Goal: Information Seeking & Learning: Check status

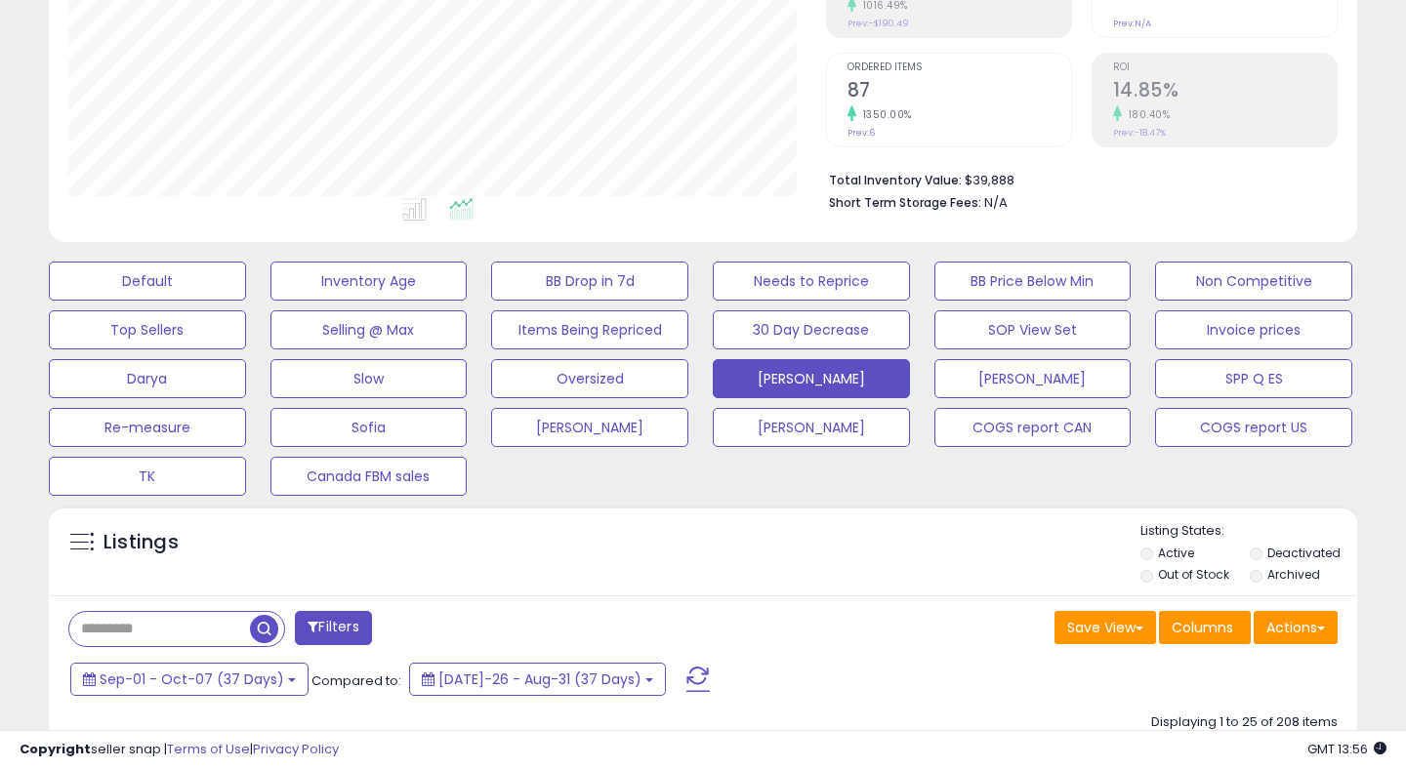
scroll to position [539, 0]
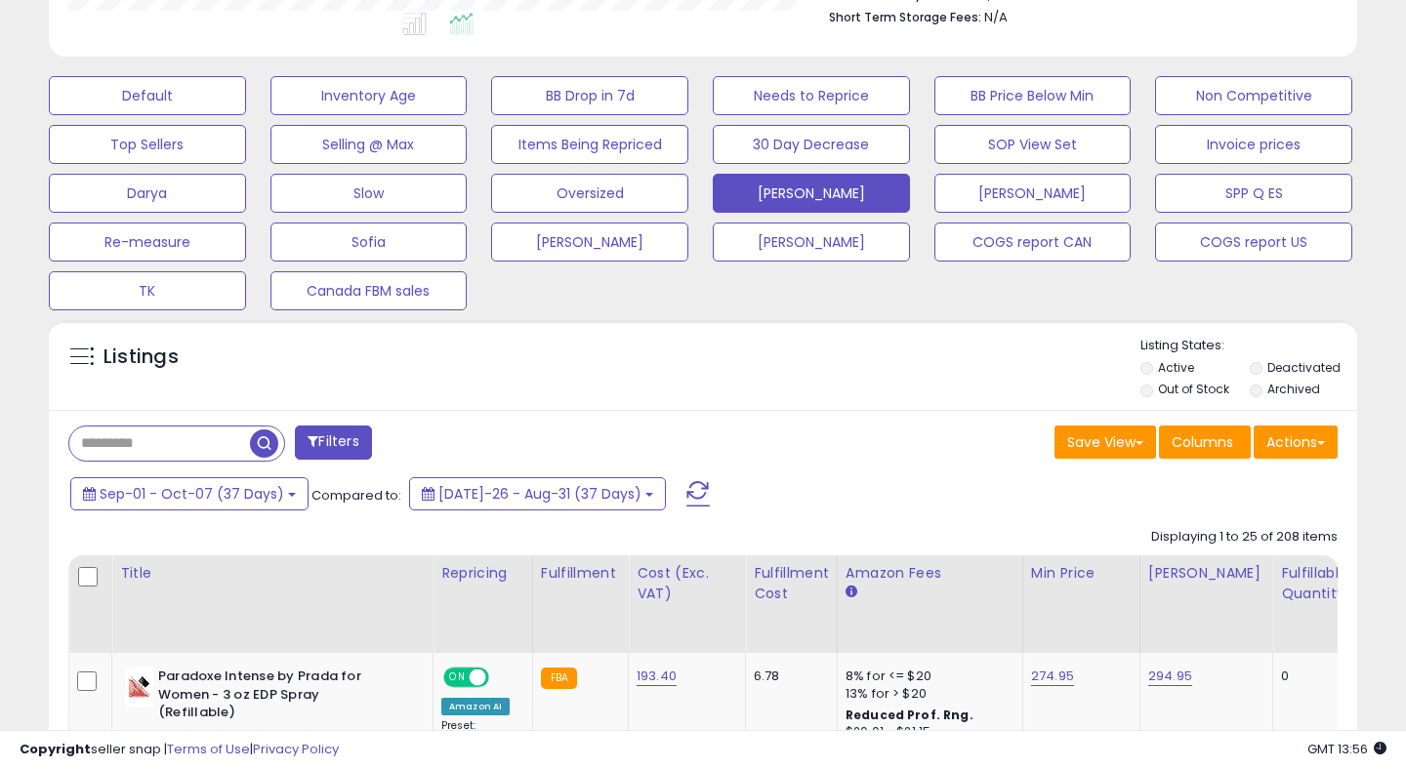
click at [686, 492] on span at bounding box center [697, 493] width 23 height 25
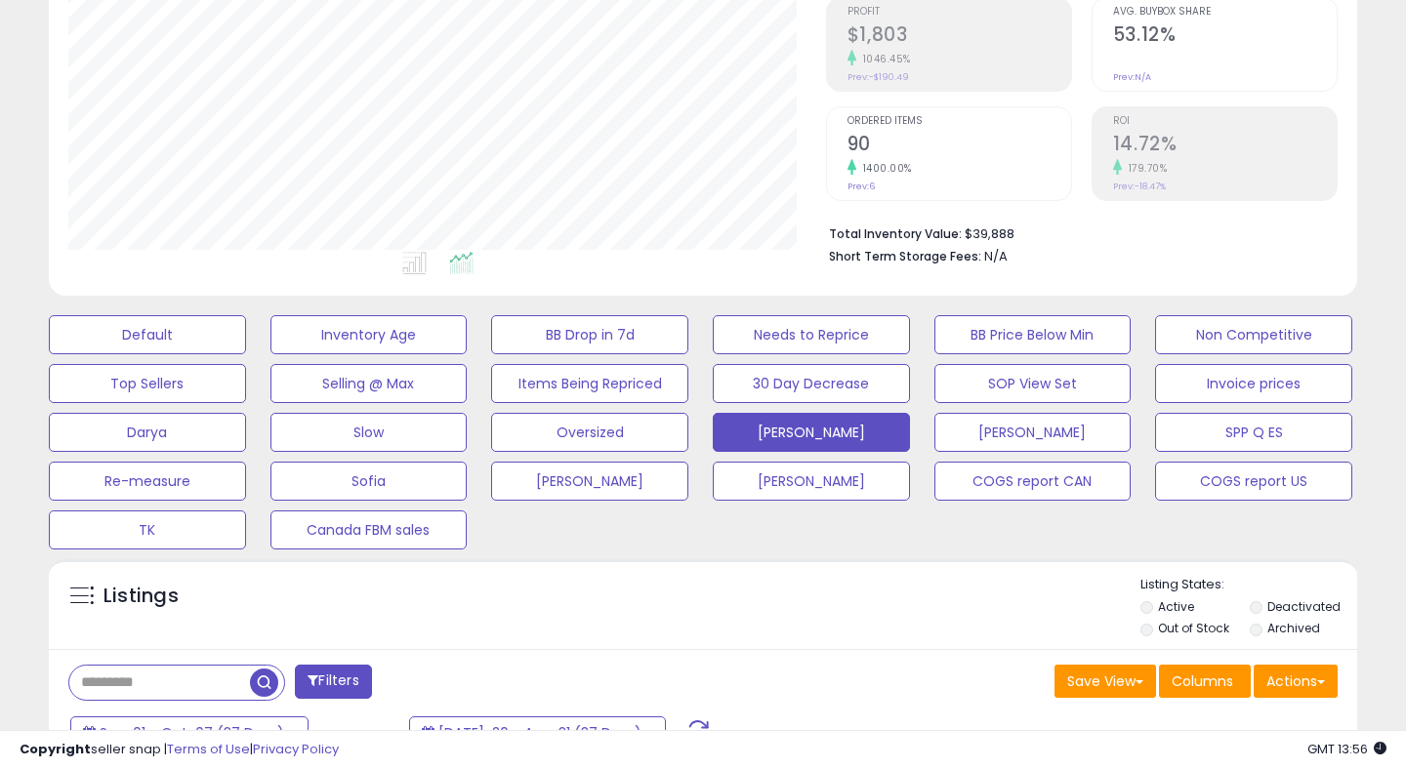
scroll to position [0, 0]
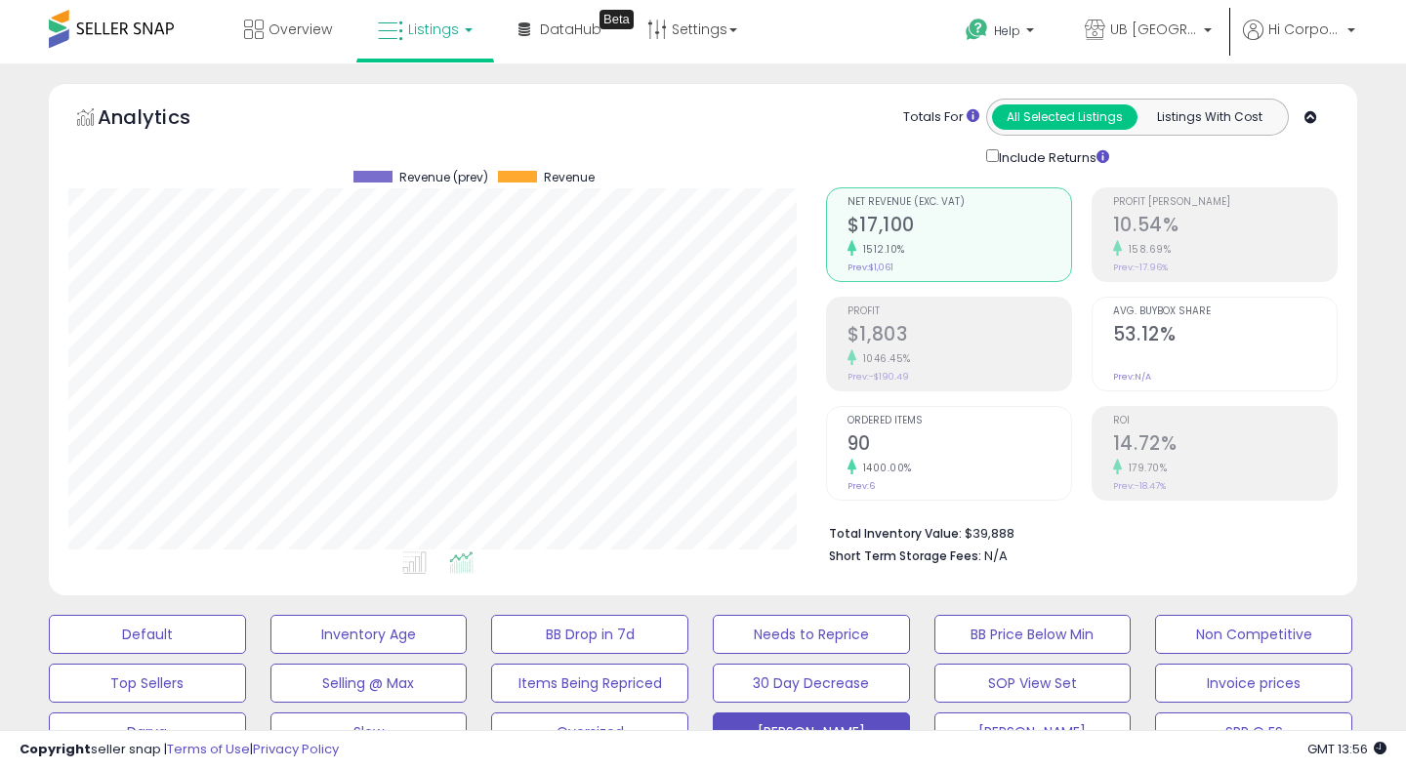
click at [884, 447] on h2 "90" at bounding box center [960, 446] width 224 height 26
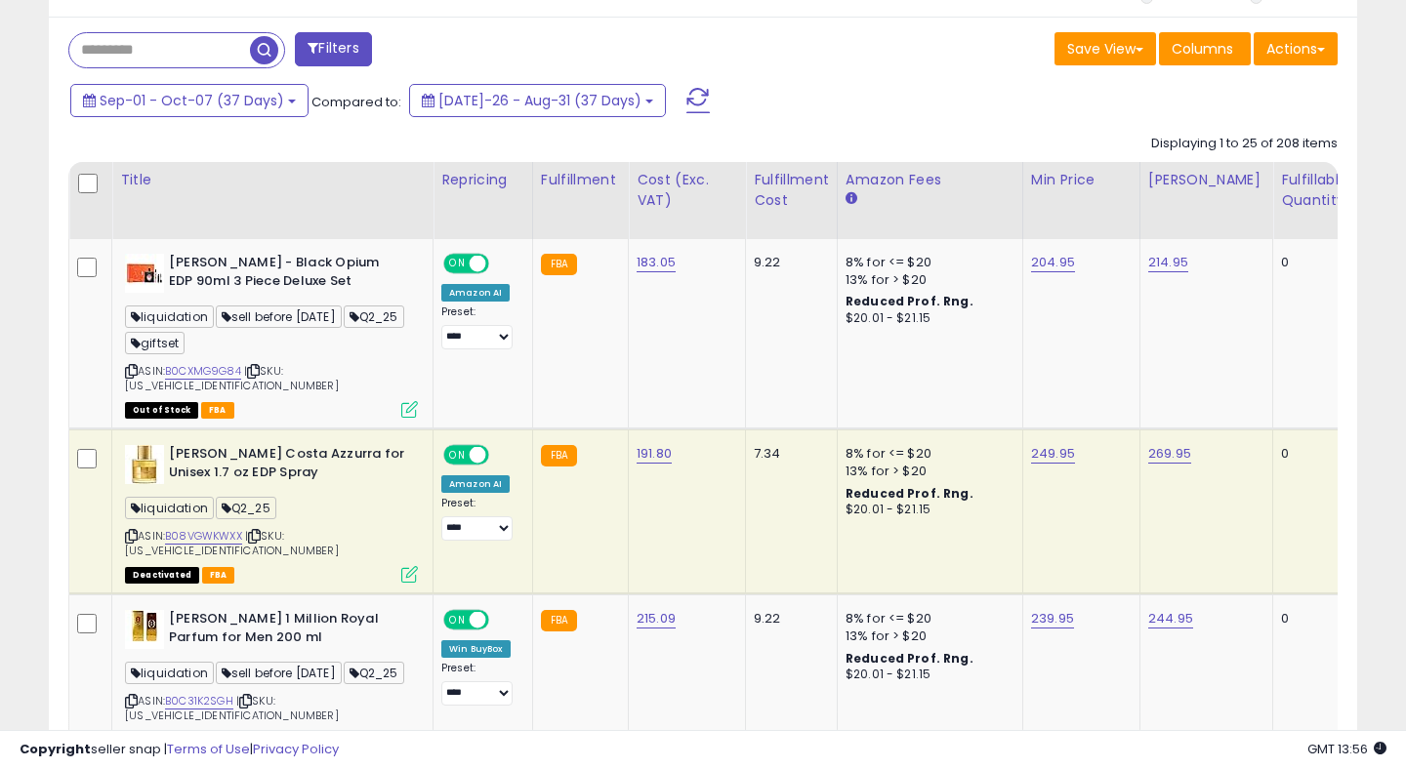
scroll to position [966, 0]
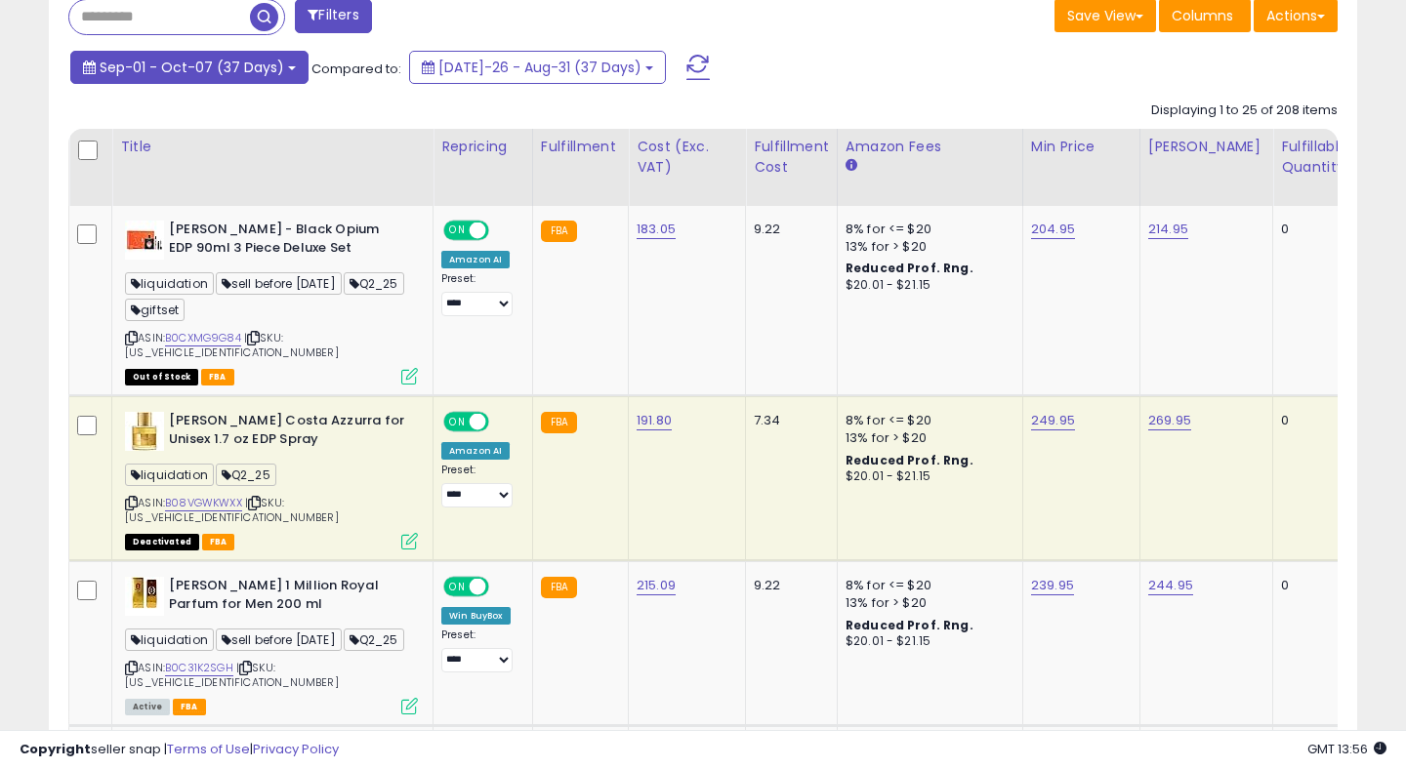
click at [155, 61] on span "Sep-01 - Oct-07 (37 Days)" at bounding box center [192, 68] width 185 height 20
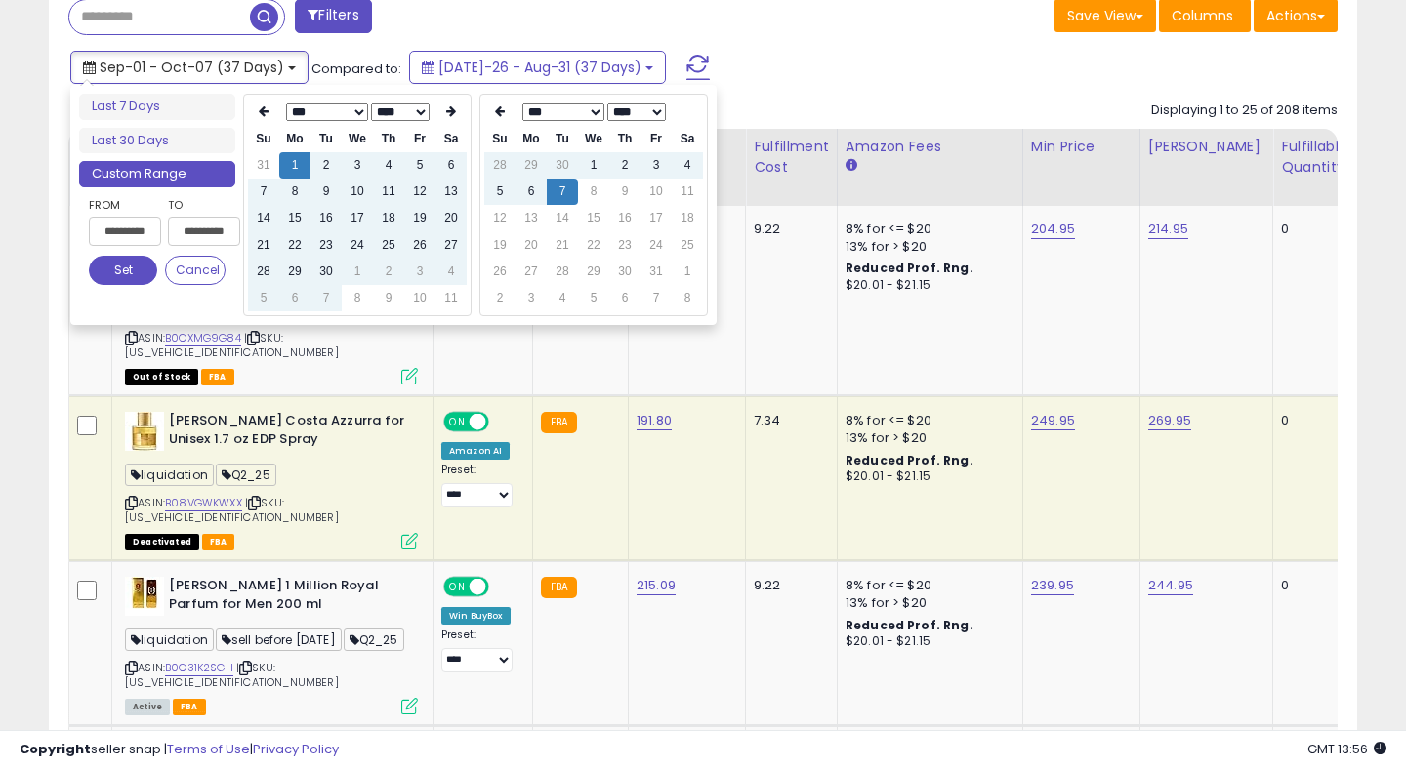
type input "**********"
click at [454, 110] on icon at bounding box center [451, 111] width 10 height 12
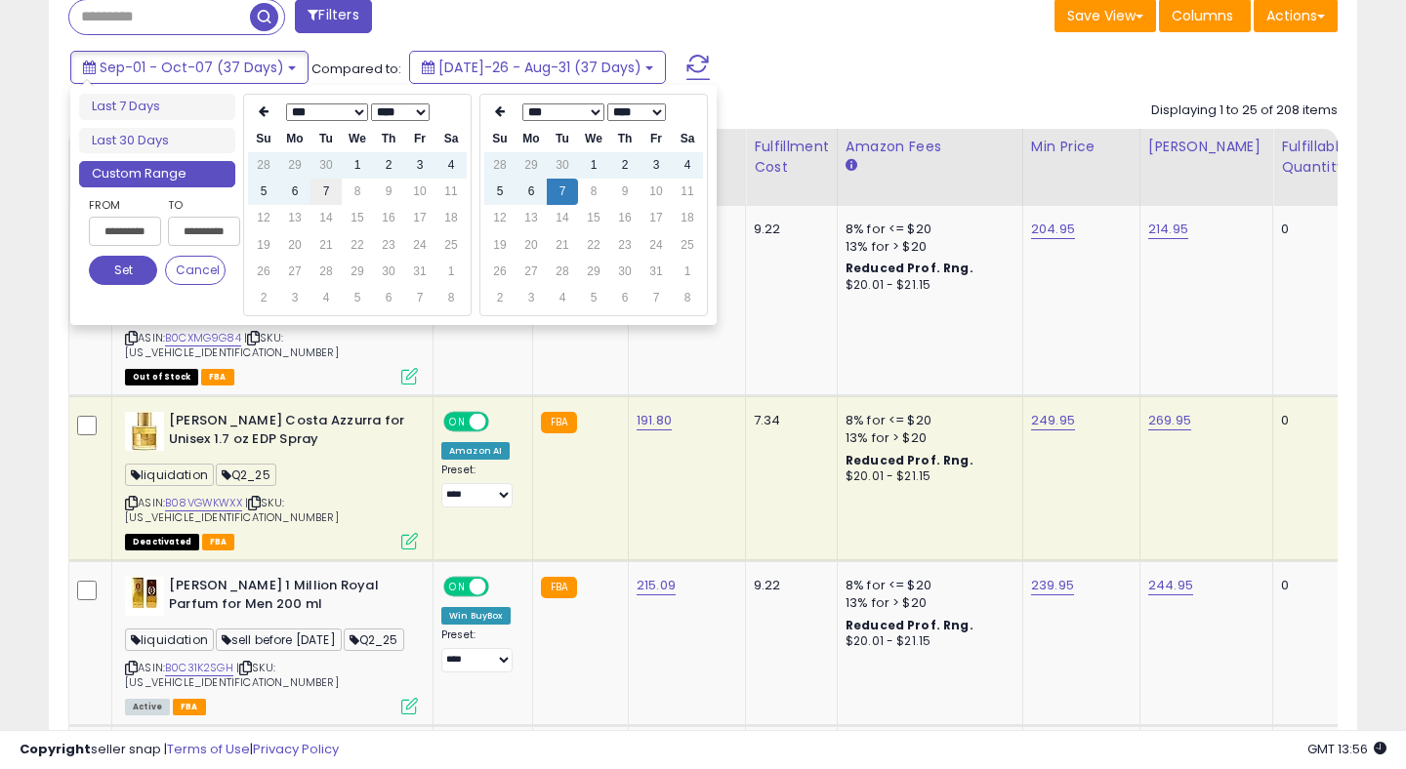
click at [325, 191] on td "7" at bounding box center [325, 192] width 31 height 26
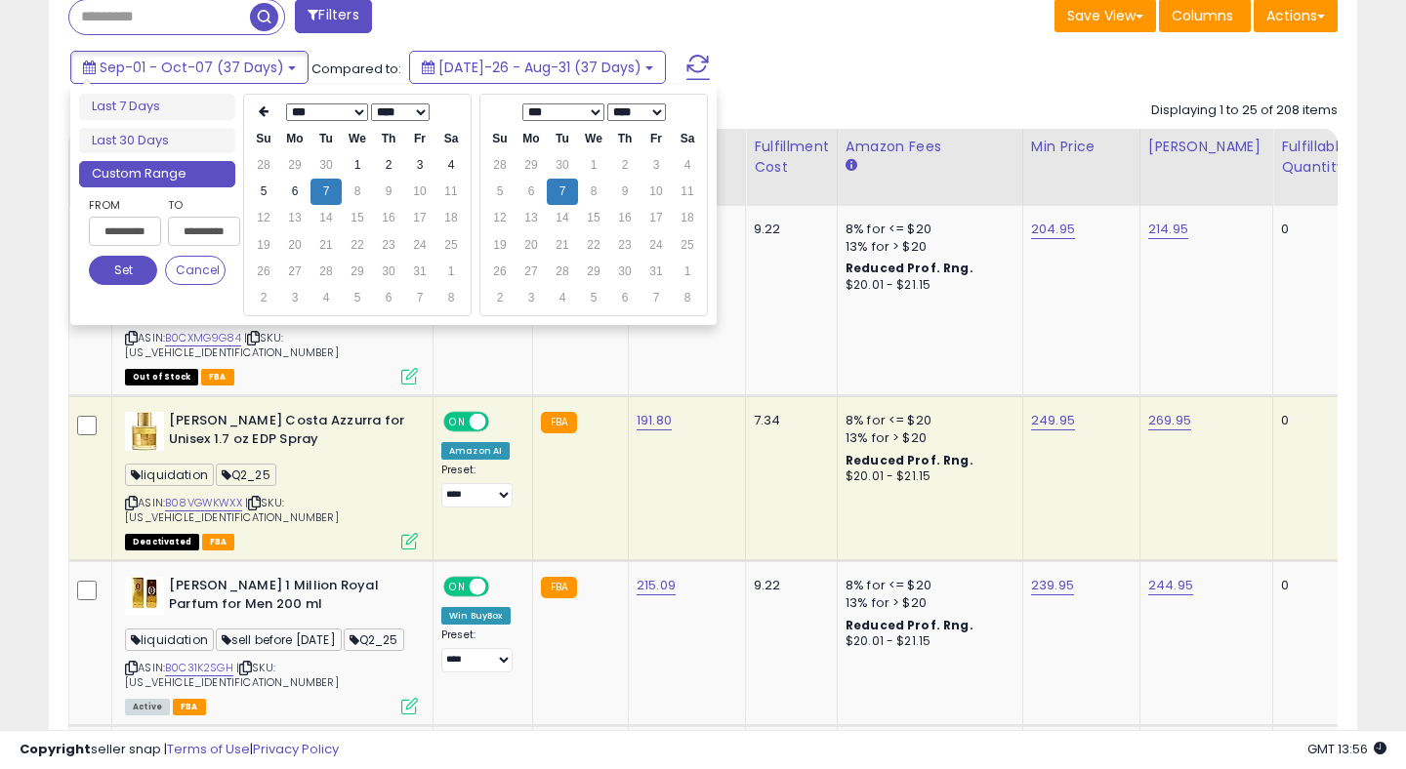
type input "**********"
click at [119, 275] on button "Set" at bounding box center [123, 270] width 68 height 29
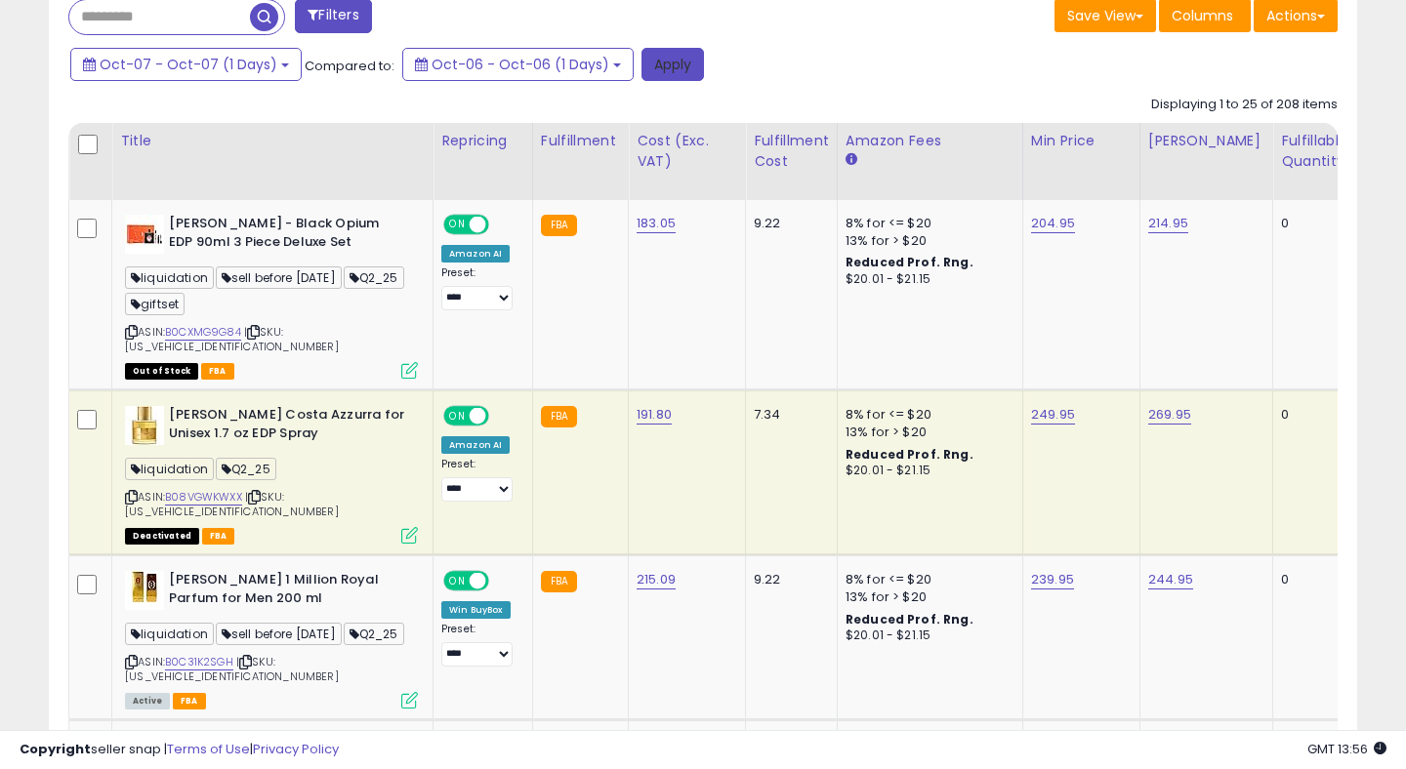
click at [670, 53] on button "Apply" at bounding box center [672, 64] width 62 height 33
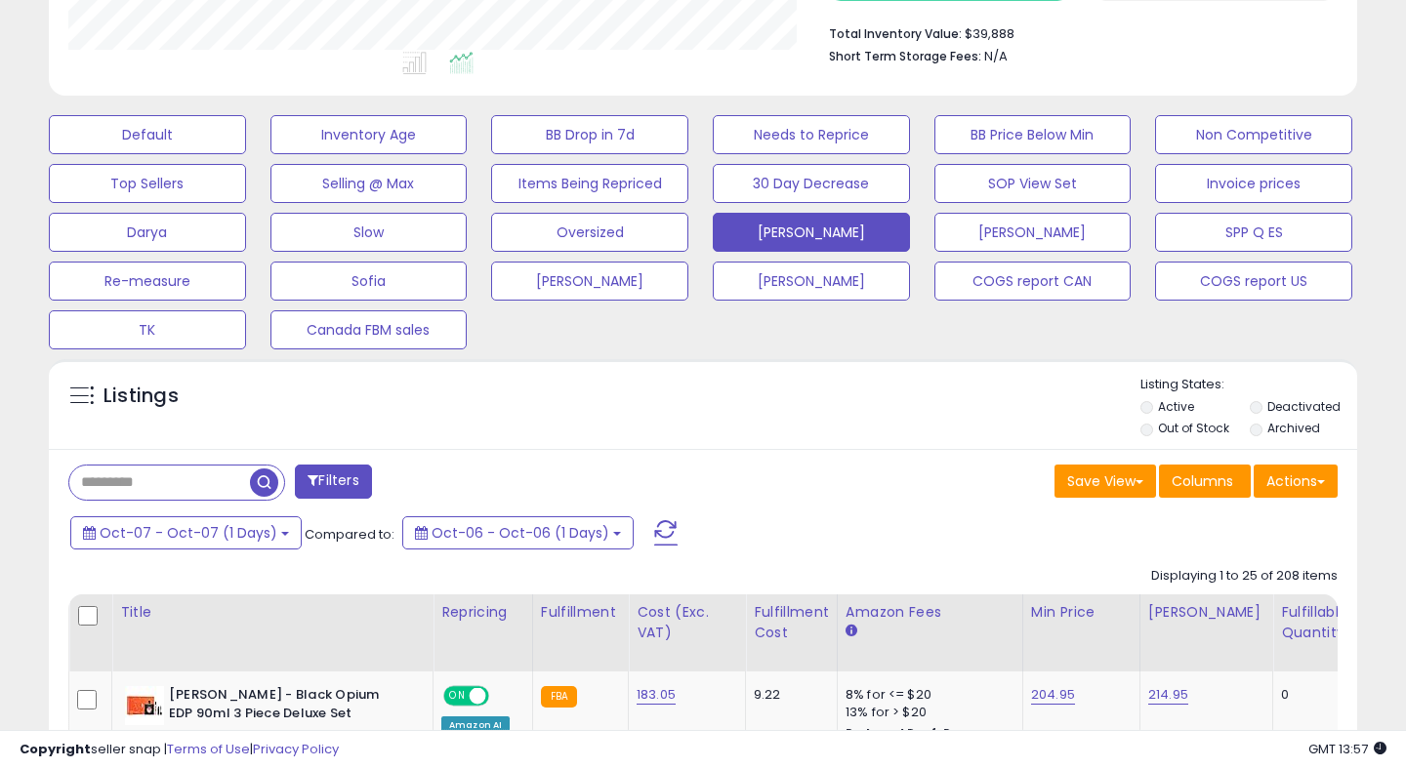
scroll to position [502, 0]
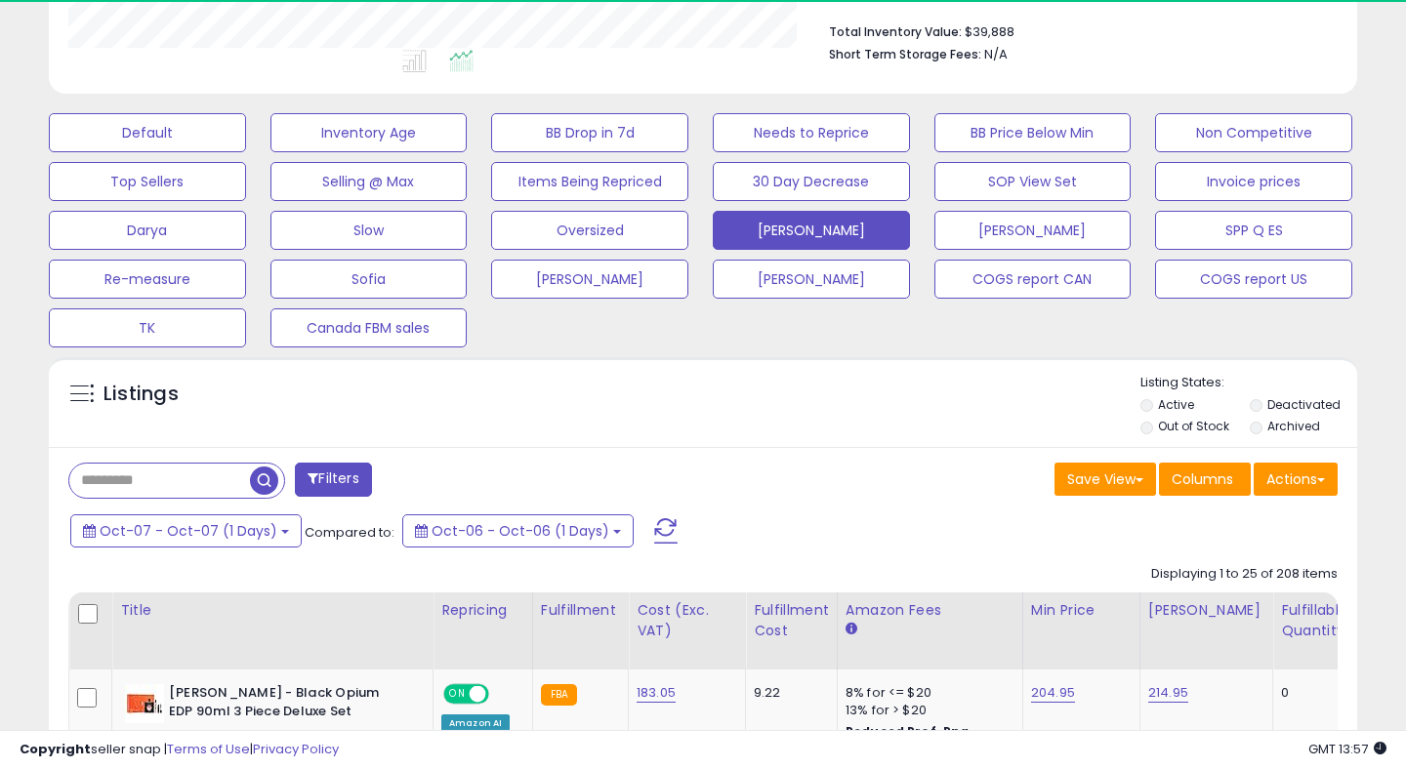
click at [654, 528] on span at bounding box center [665, 530] width 23 height 25
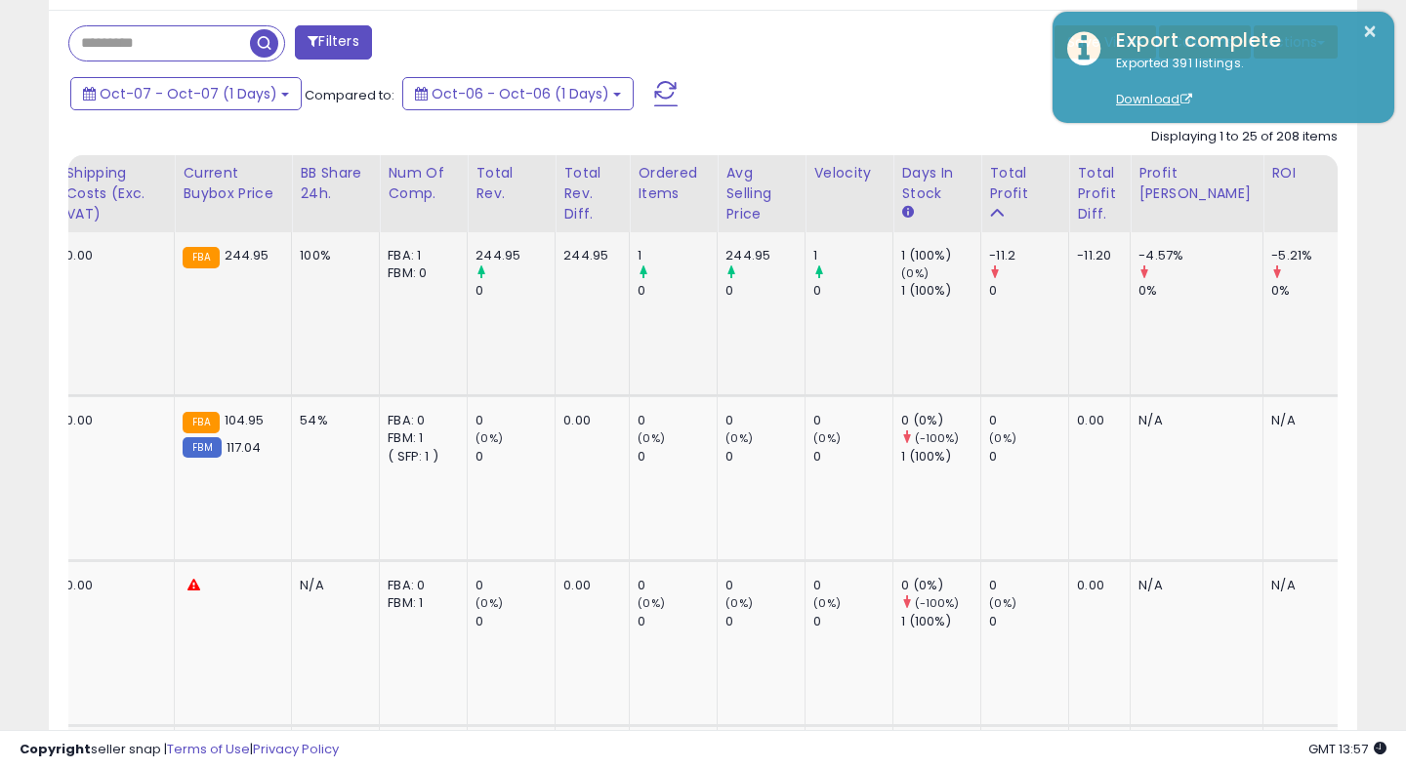
scroll to position [0, 0]
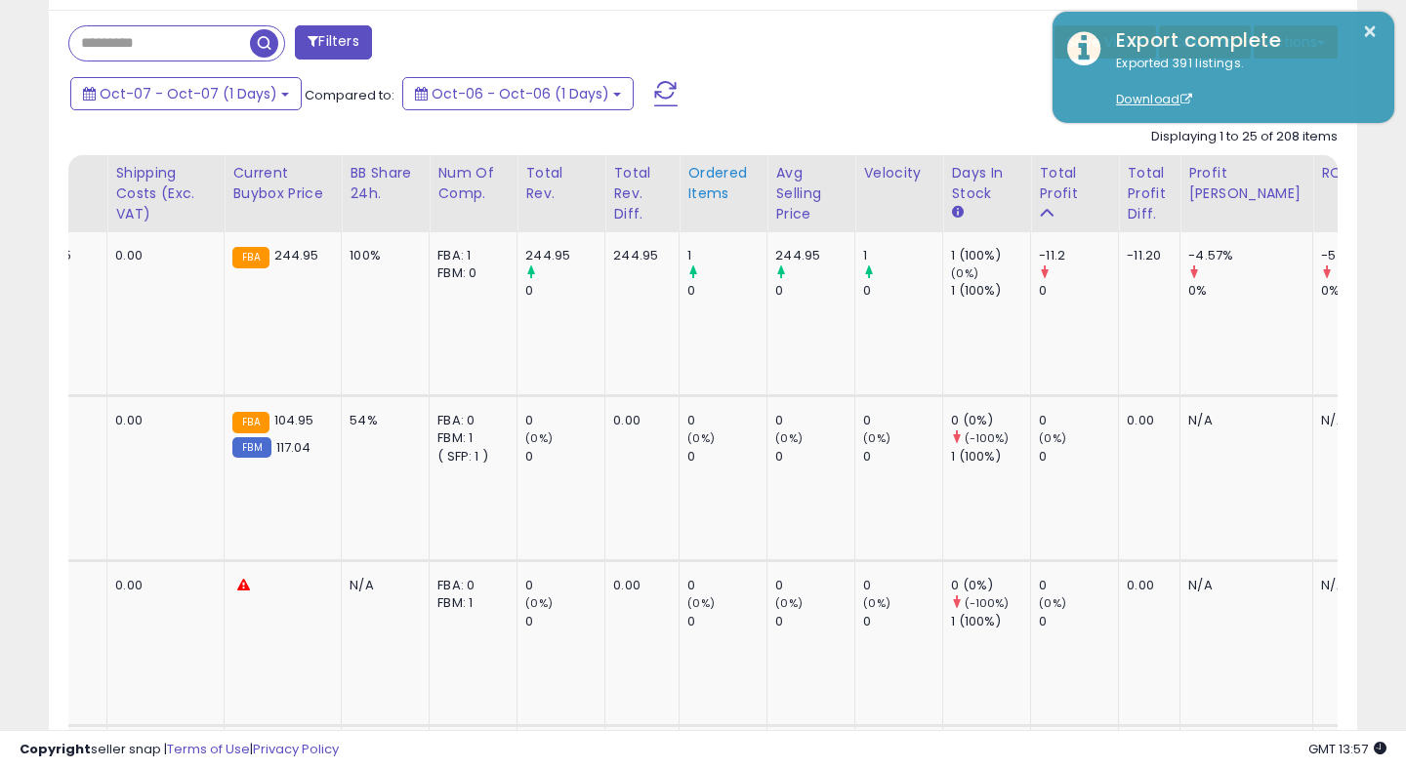
click at [687, 171] on div "Ordered Items" at bounding box center [722, 183] width 71 height 41
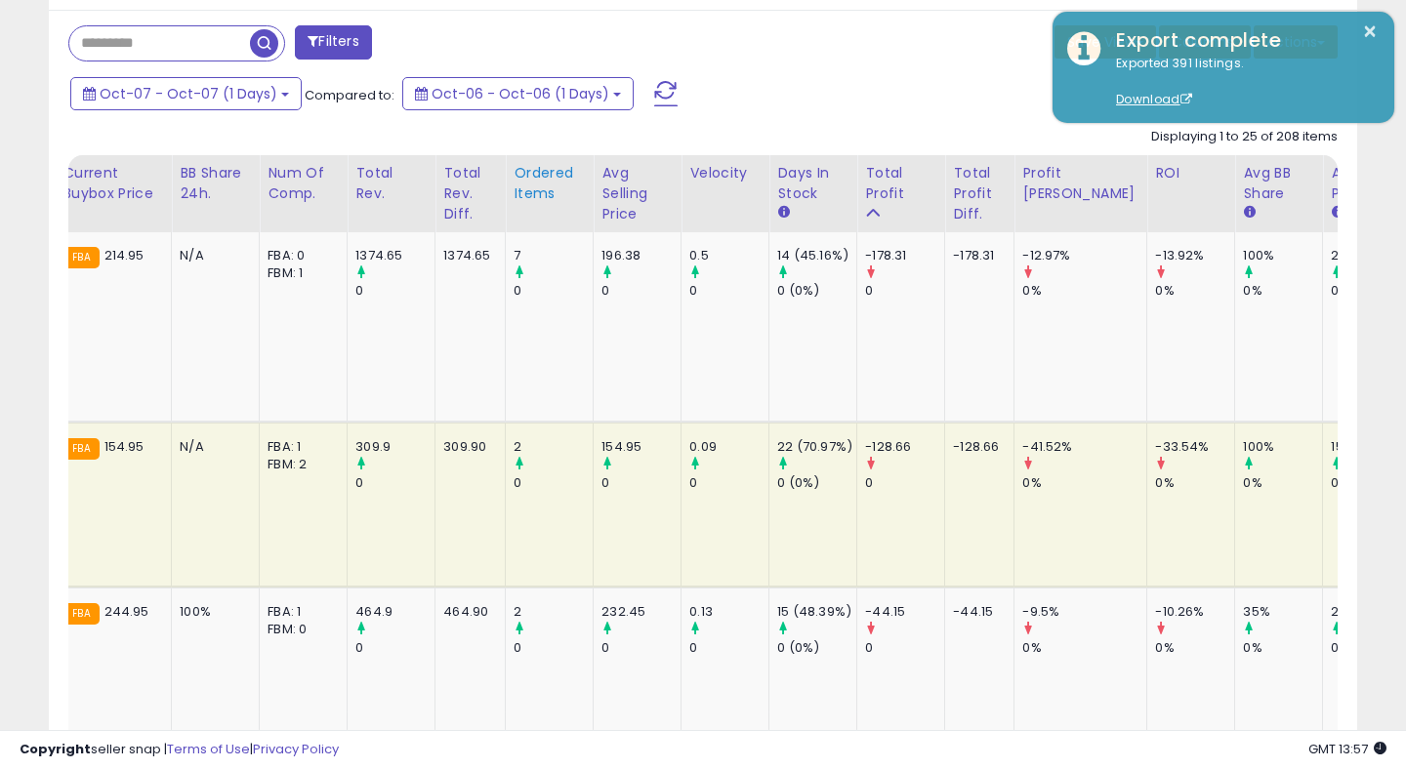
click at [514, 178] on div "Ordered Items" at bounding box center [549, 183] width 71 height 41
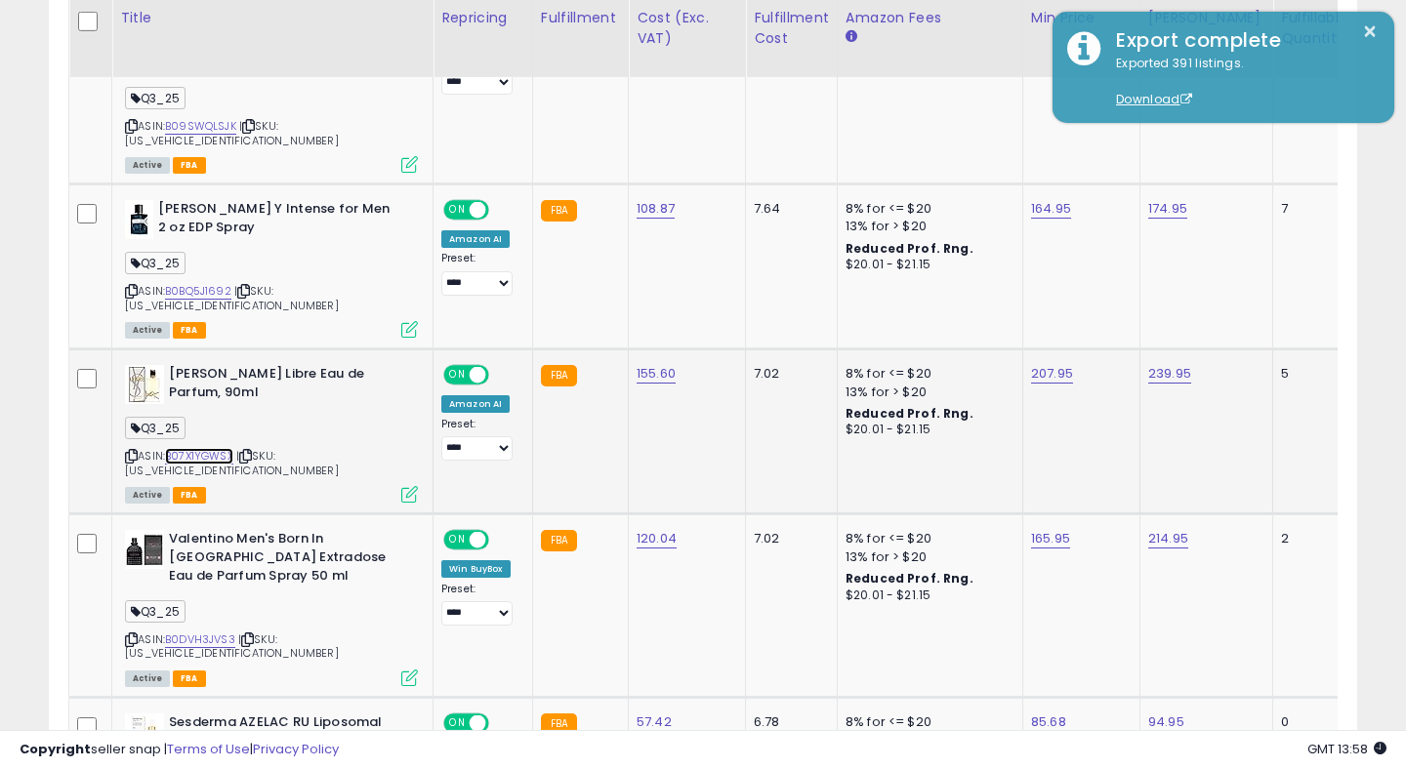
click at [206, 448] on link "B07X1YGWSX" at bounding box center [199, 456] width 68 height 17
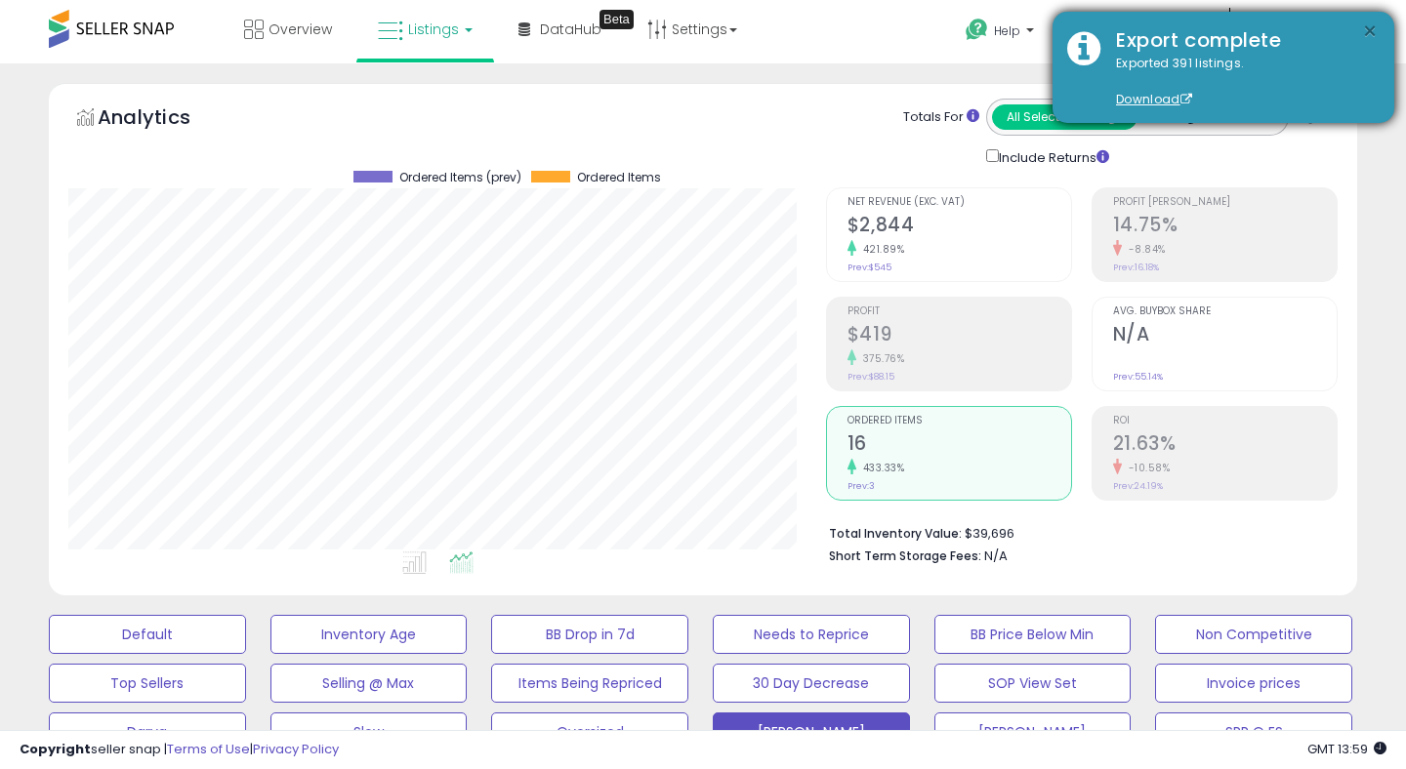
click at [1375, 28] on button "×" at bounding box center [1370, 32] width 16 height 24
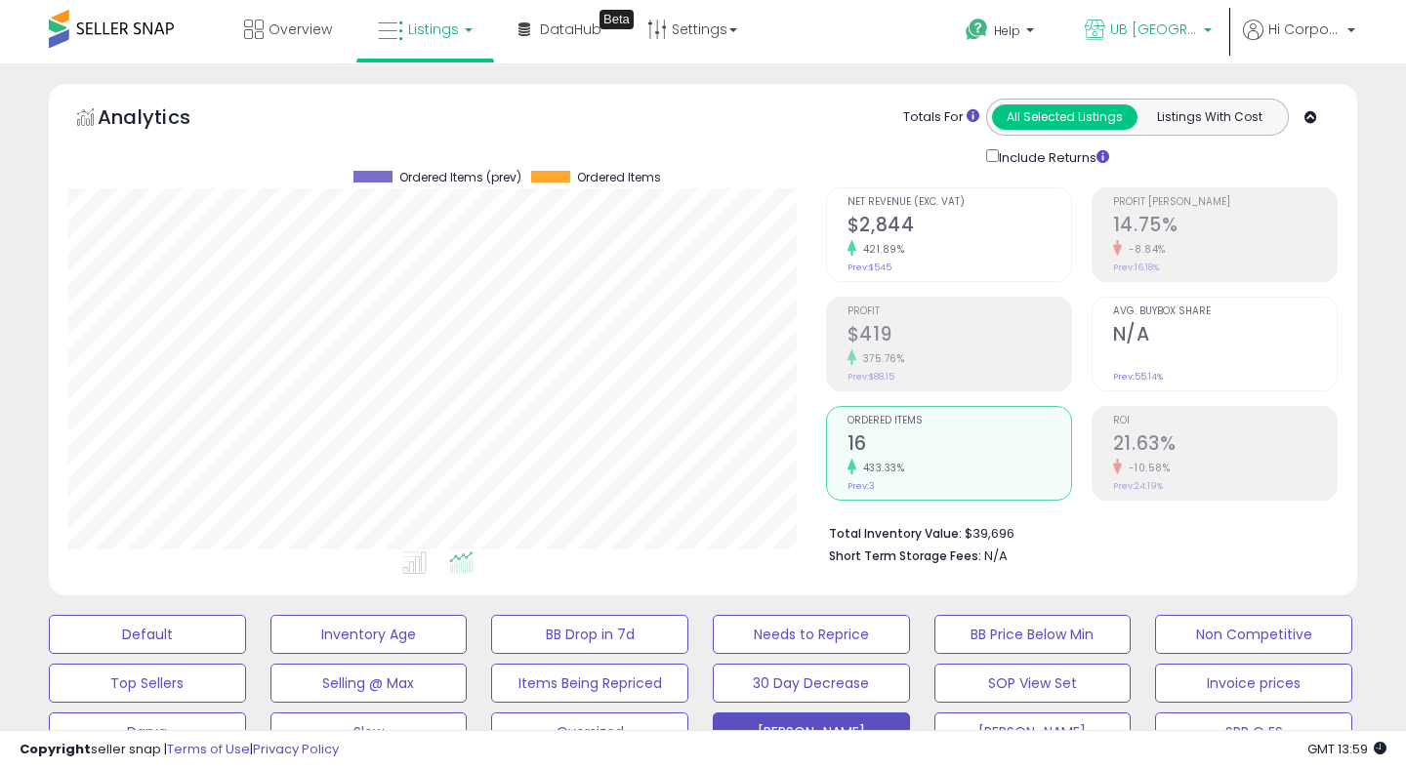
click at [1165, 19] on link "UB [GEOGRAPHIC_DATA]" at bounding box center [1148, 31] width 156 height 63
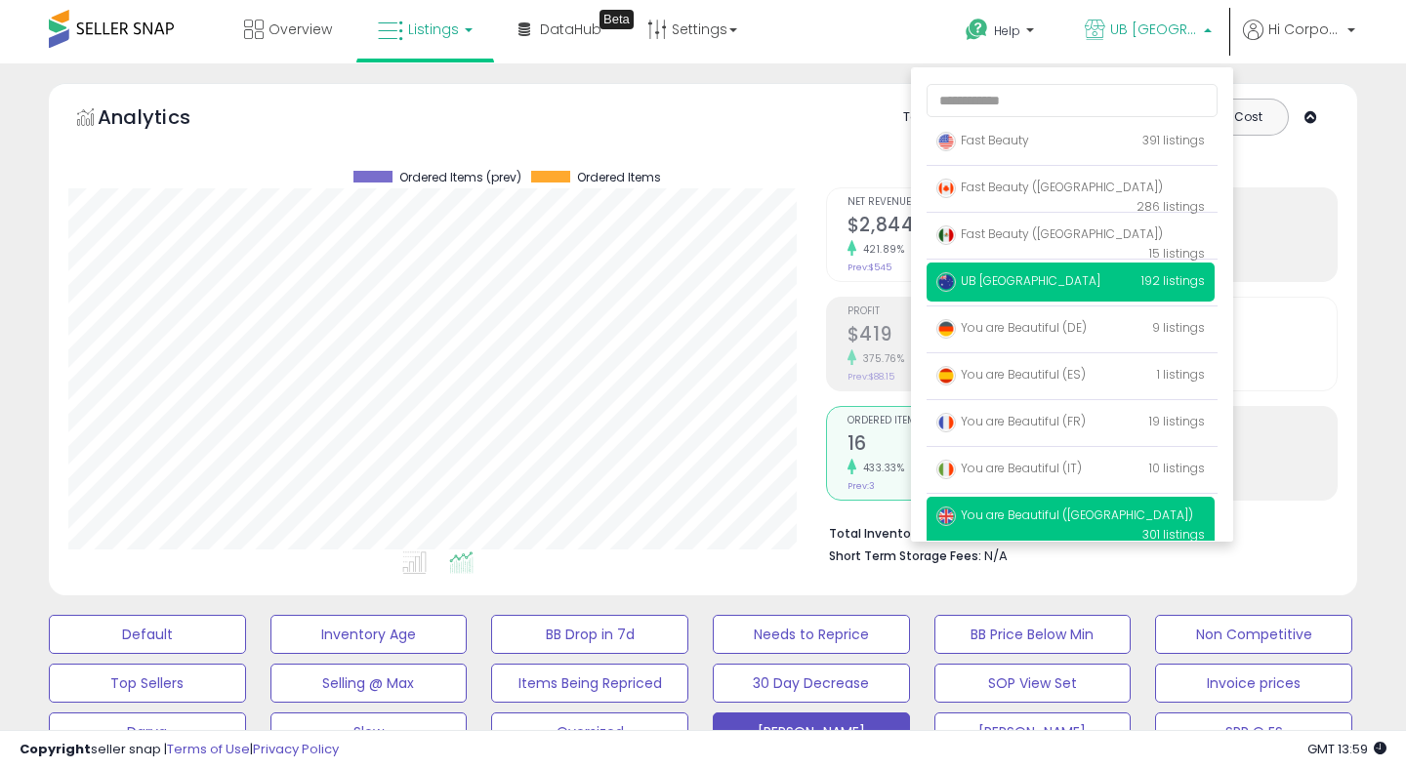
click at [977, 519] on span "You are Beautiful ([GEOGRAPHIC_DATA])" at bounding box center [1064, 515] width 257 height 17
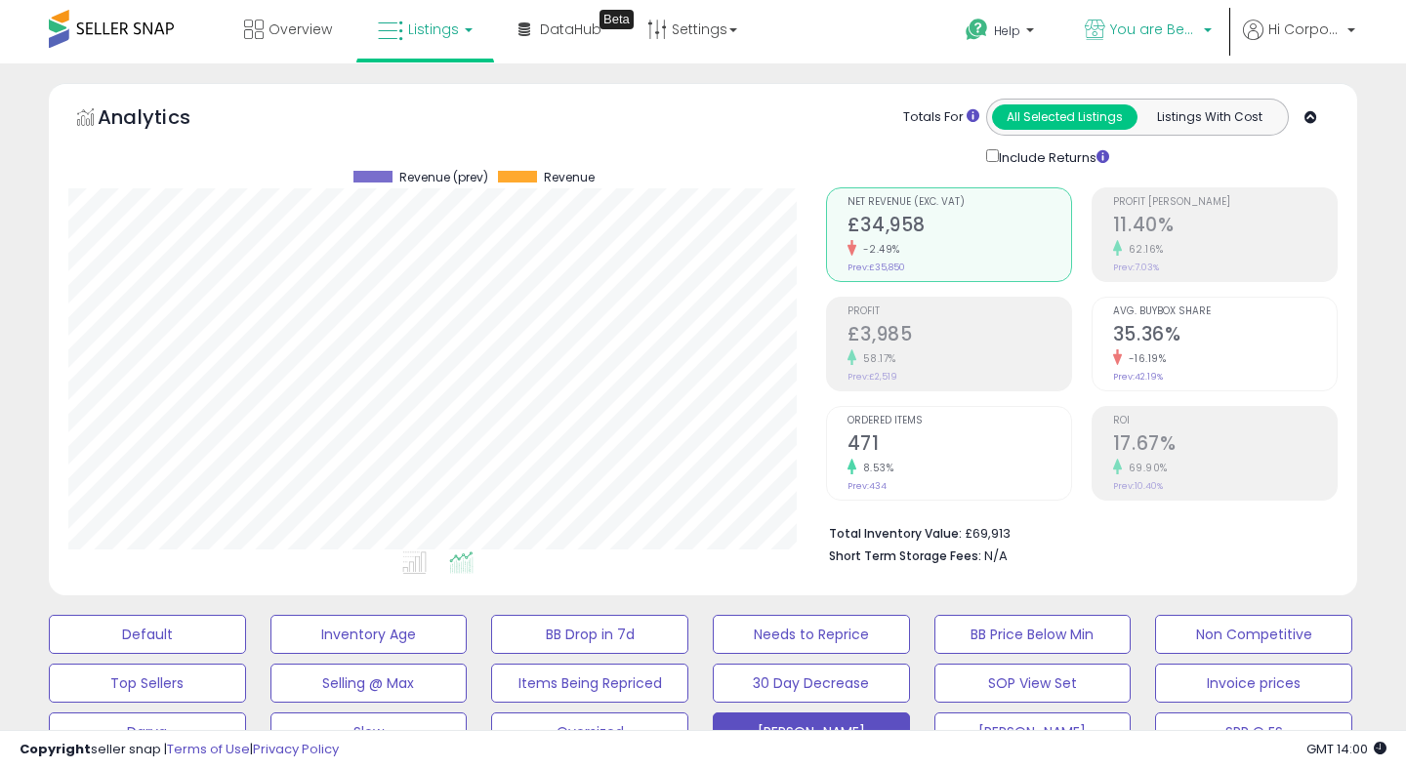
click at [1129, 28] on span "You are Beautiful ([GEOGRAPHIC_DATA])" at bounding box center [1154, 30] width 88 height 20
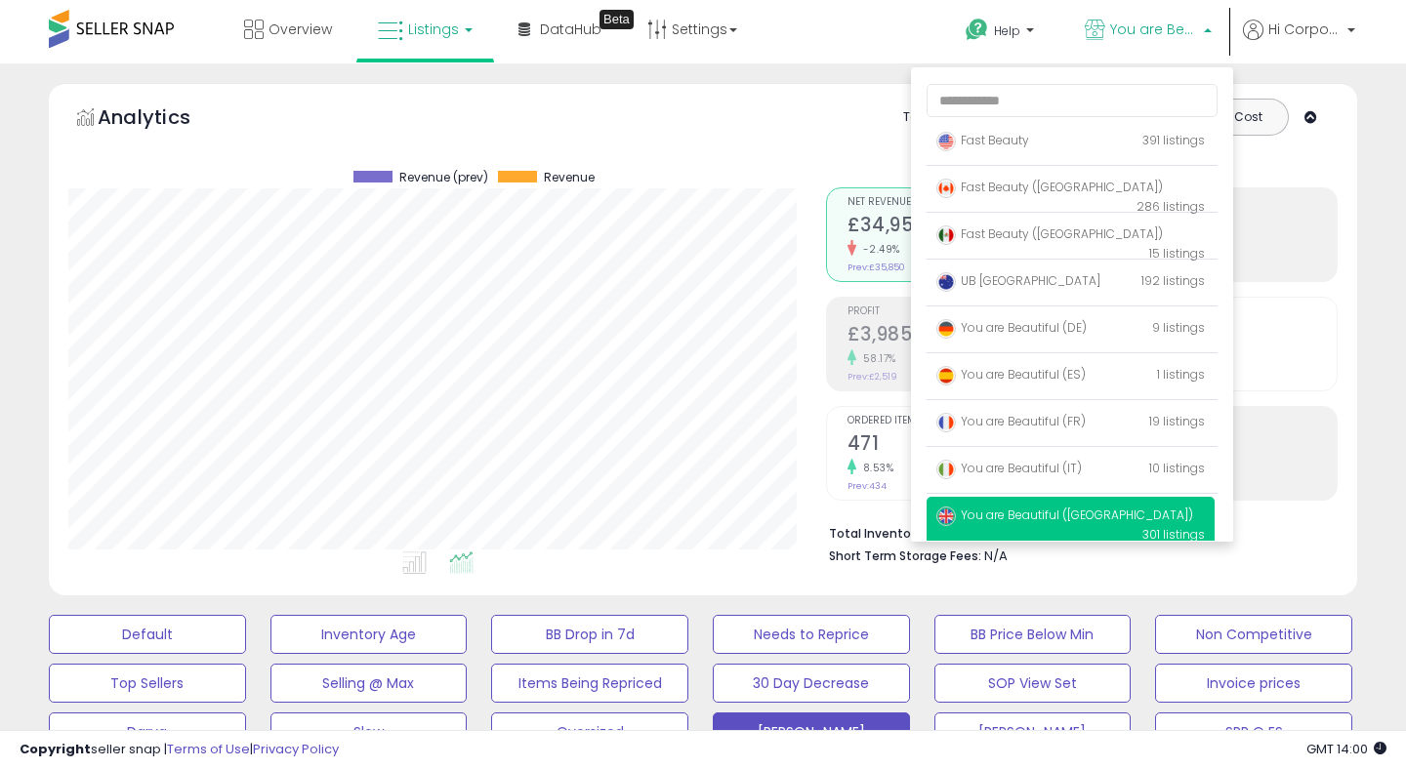
click at [712, 148] on div "Analytics Totals For All Selected Listings Listings With Cost Include Returns" at bounding box center [702, 133] width 1269 height 69
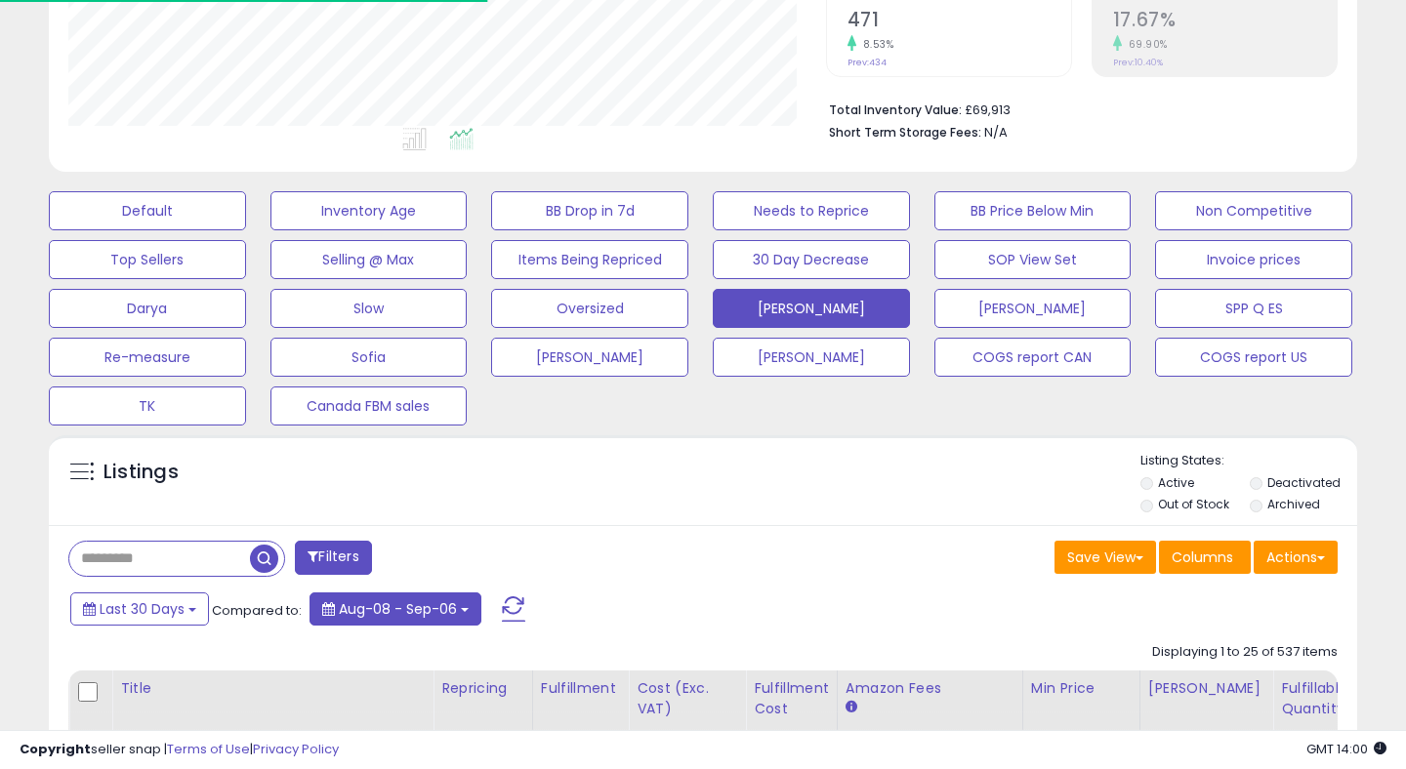
scroll to position [327, 0]
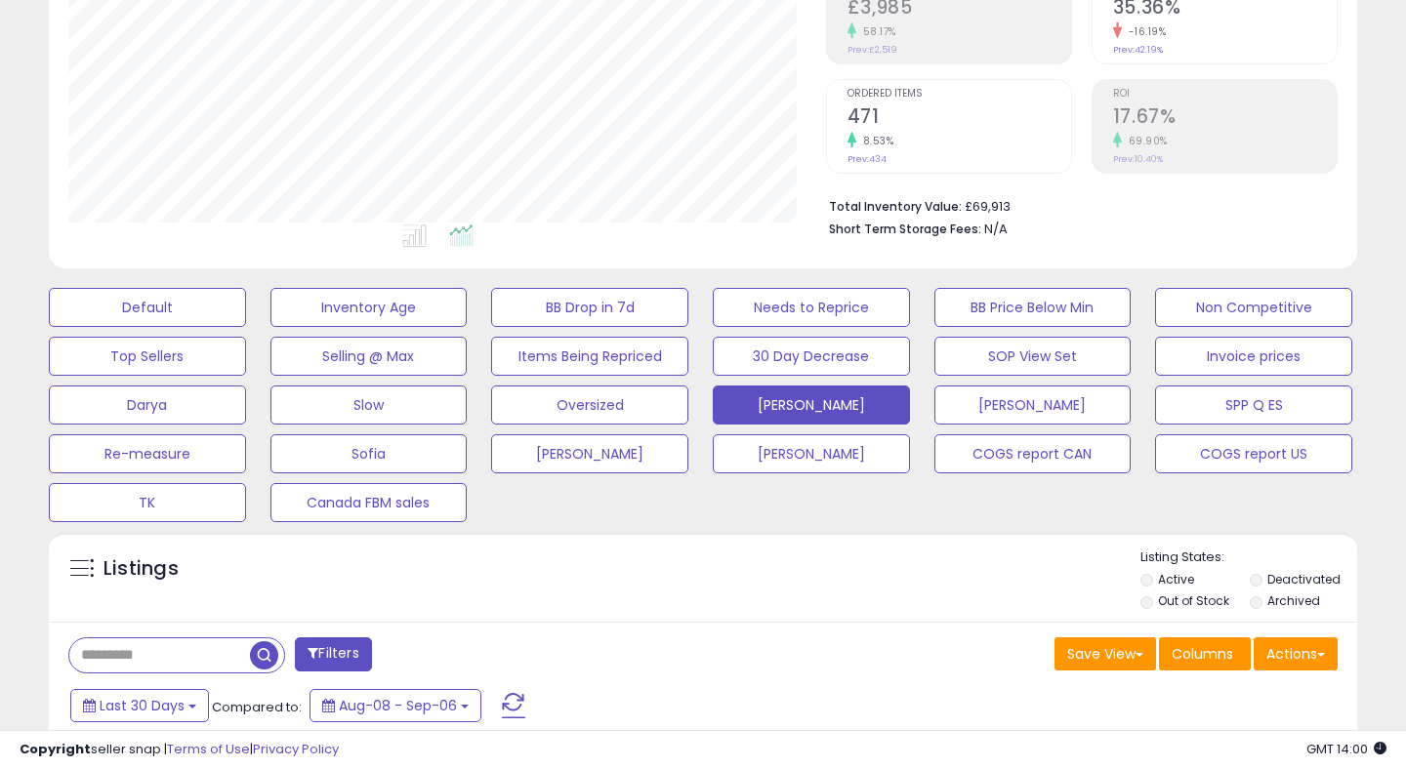
click at [886, 125] on h2 "471" at bounding box center [960, 118] width 224 height 26
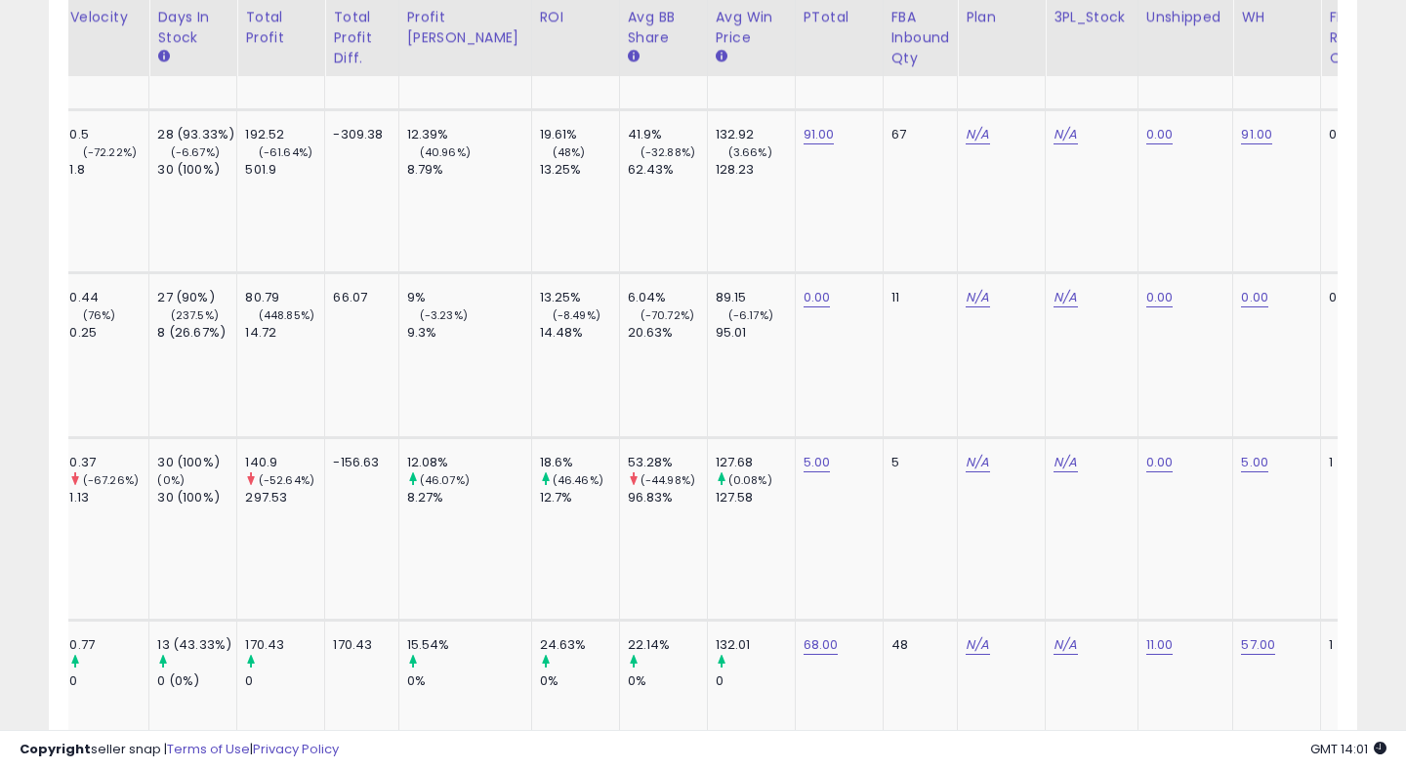
scroll to position [0, 0]
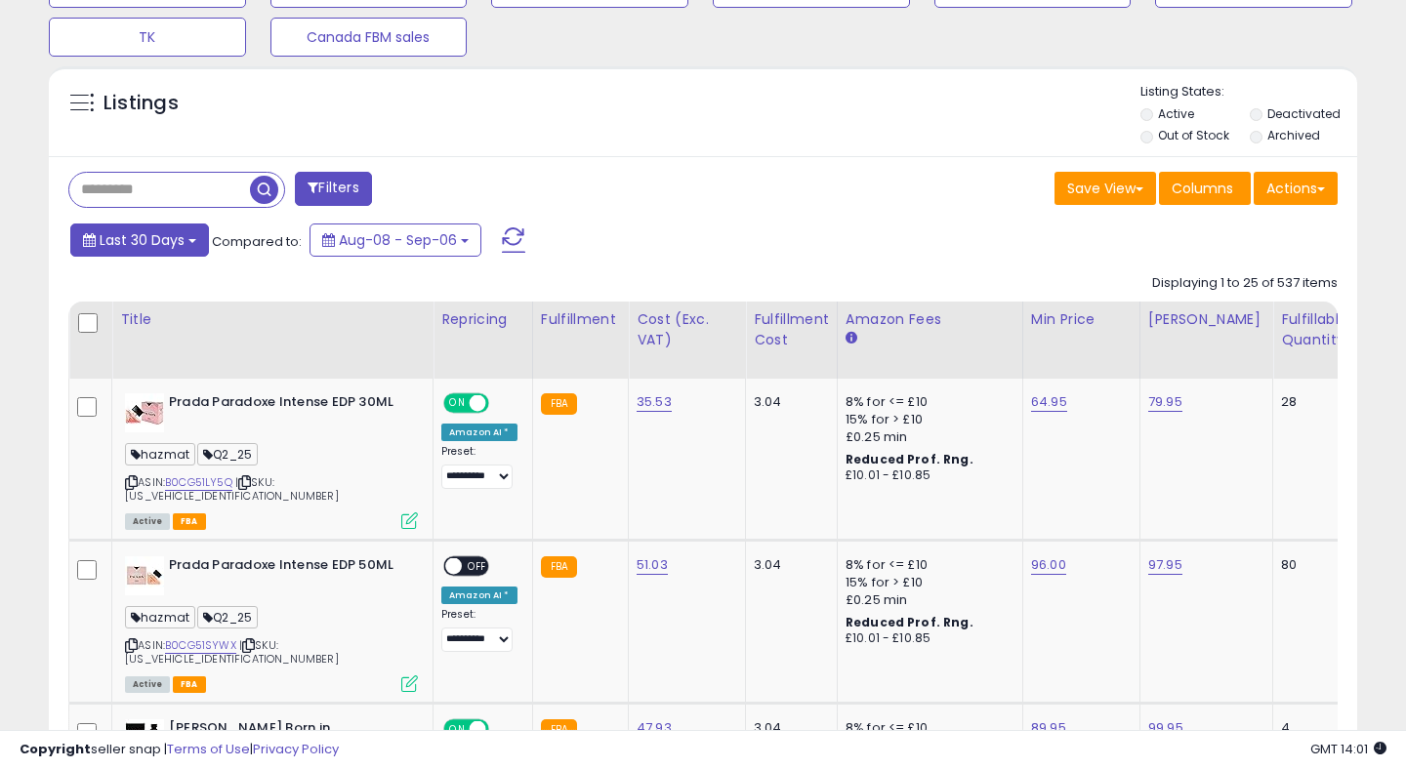
click at [149, 231] on span "Last 30 Days" at bounding box center [142, 240] width 85 height 20
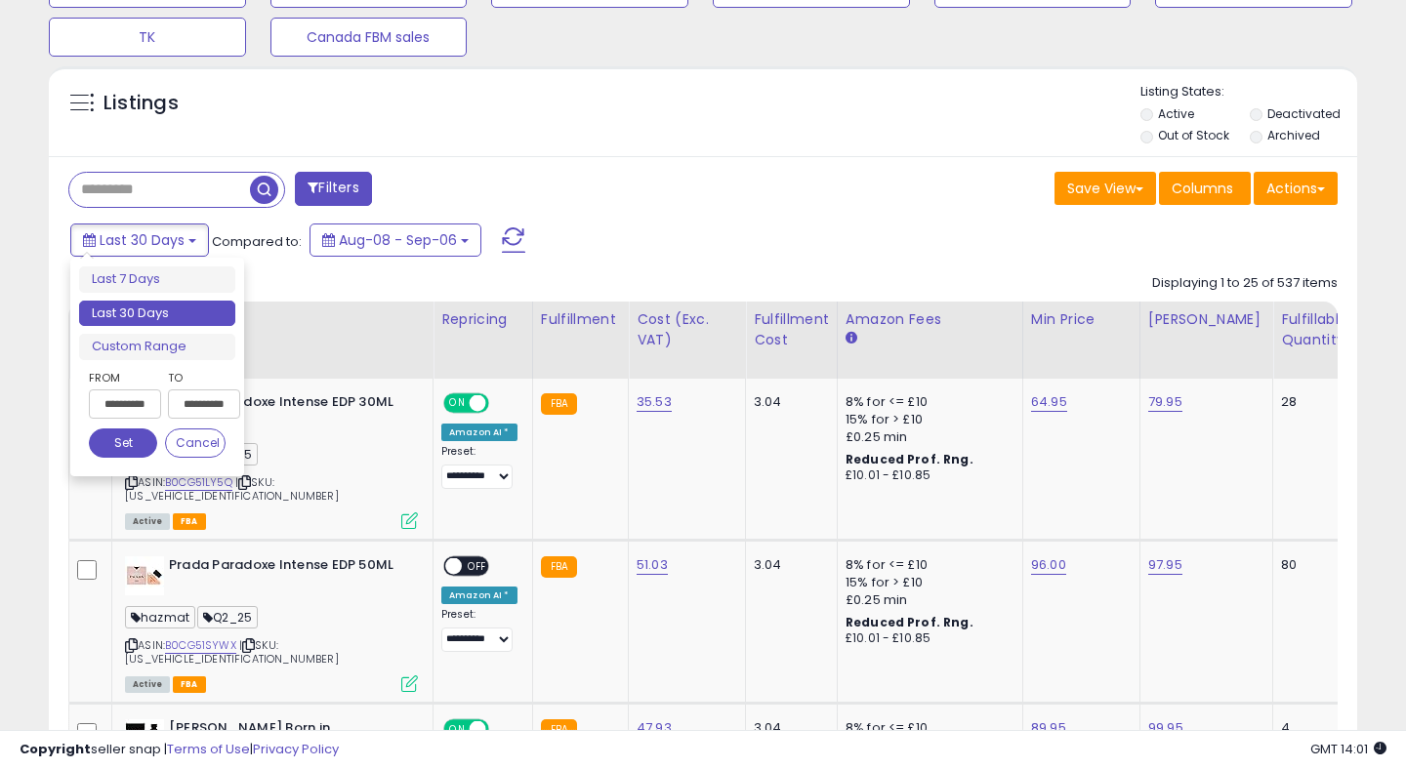
click at [126, 396] on input "**********" at bounding box center [125, 404] width 72 height 29
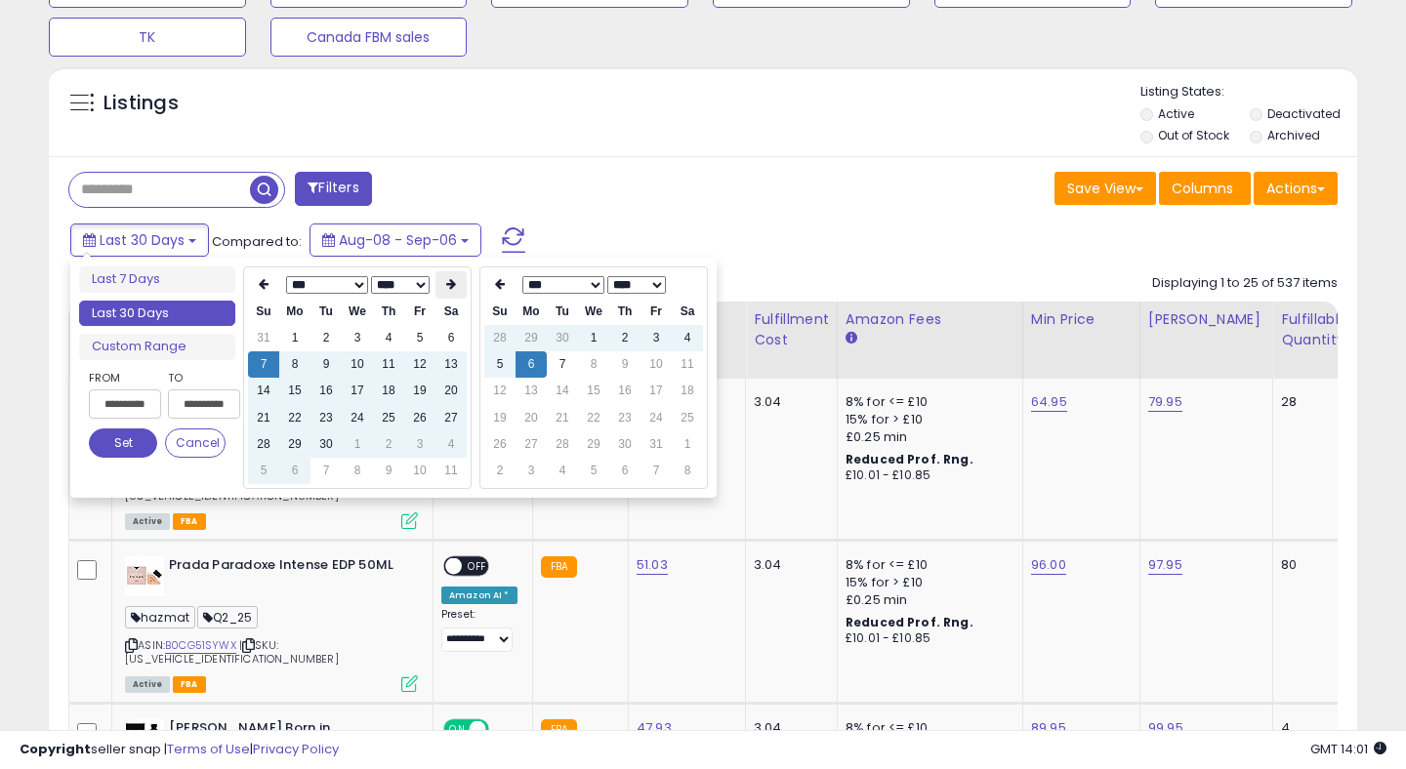
click at [448, 290] on icon at bounding box center [451, 284] width 10 height 12
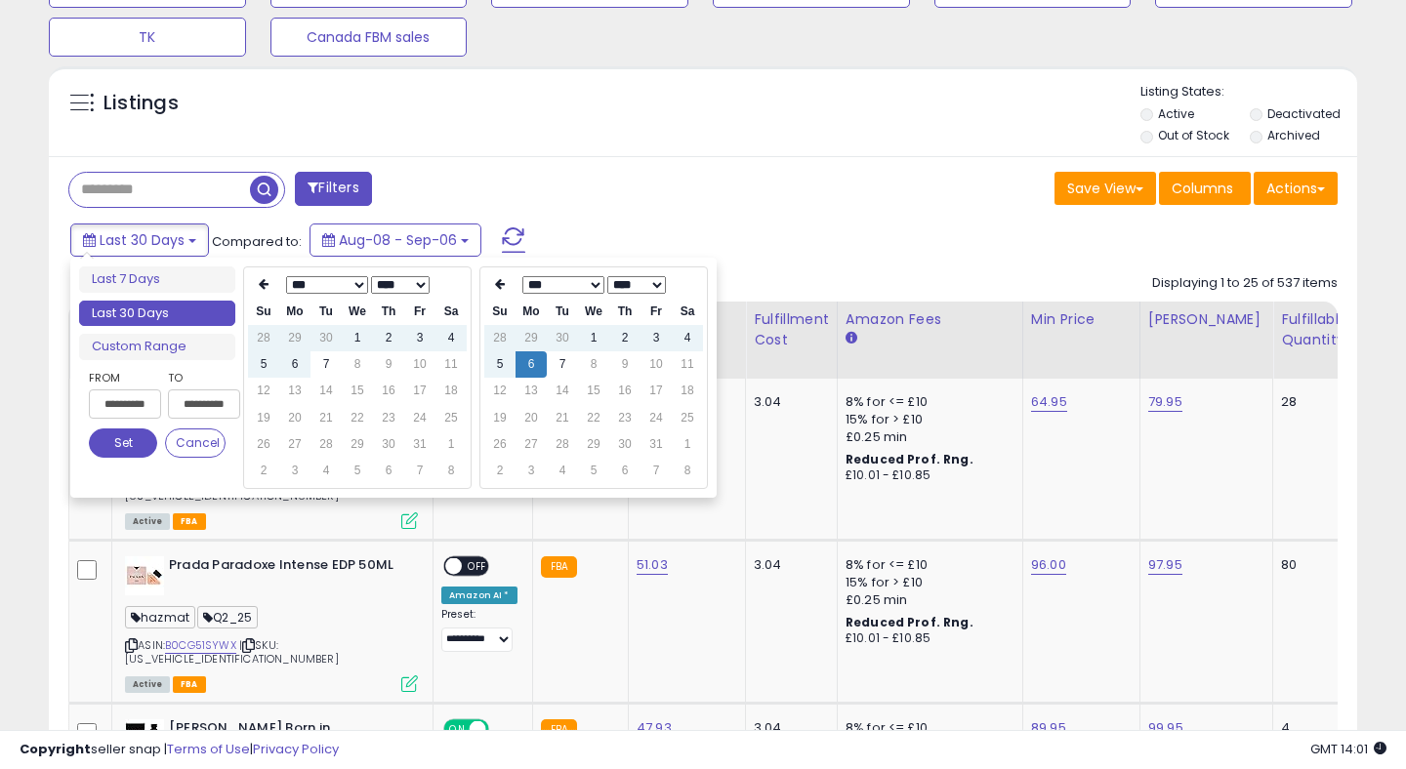
click at [827, 180] on div "Save View Save As New View Update Current View Columns Actions Import Export Vi…" at bounding box center [1027, 191] width 649 height 38
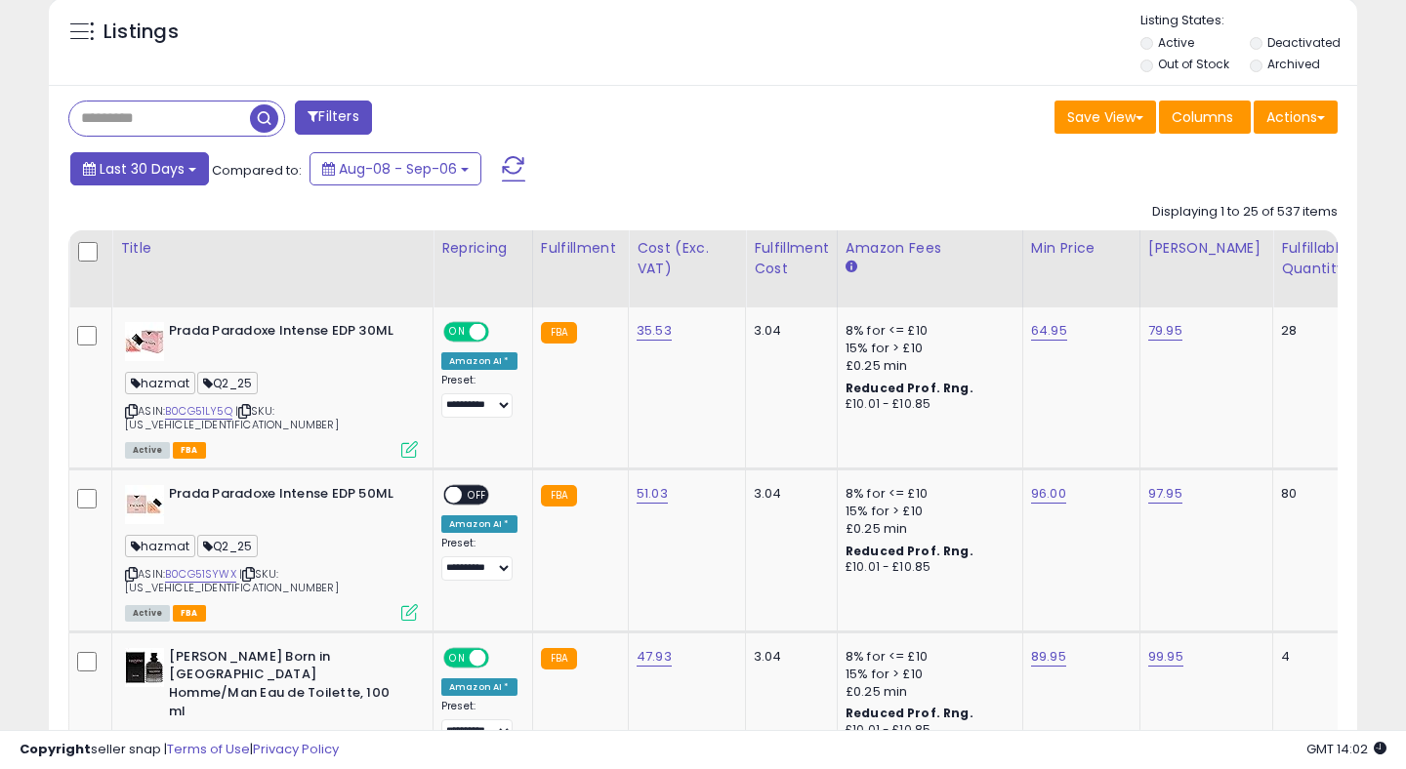
click at [172, 168] on span "Last 30 Days" at bounding box center [142, 169] width 85 height 20
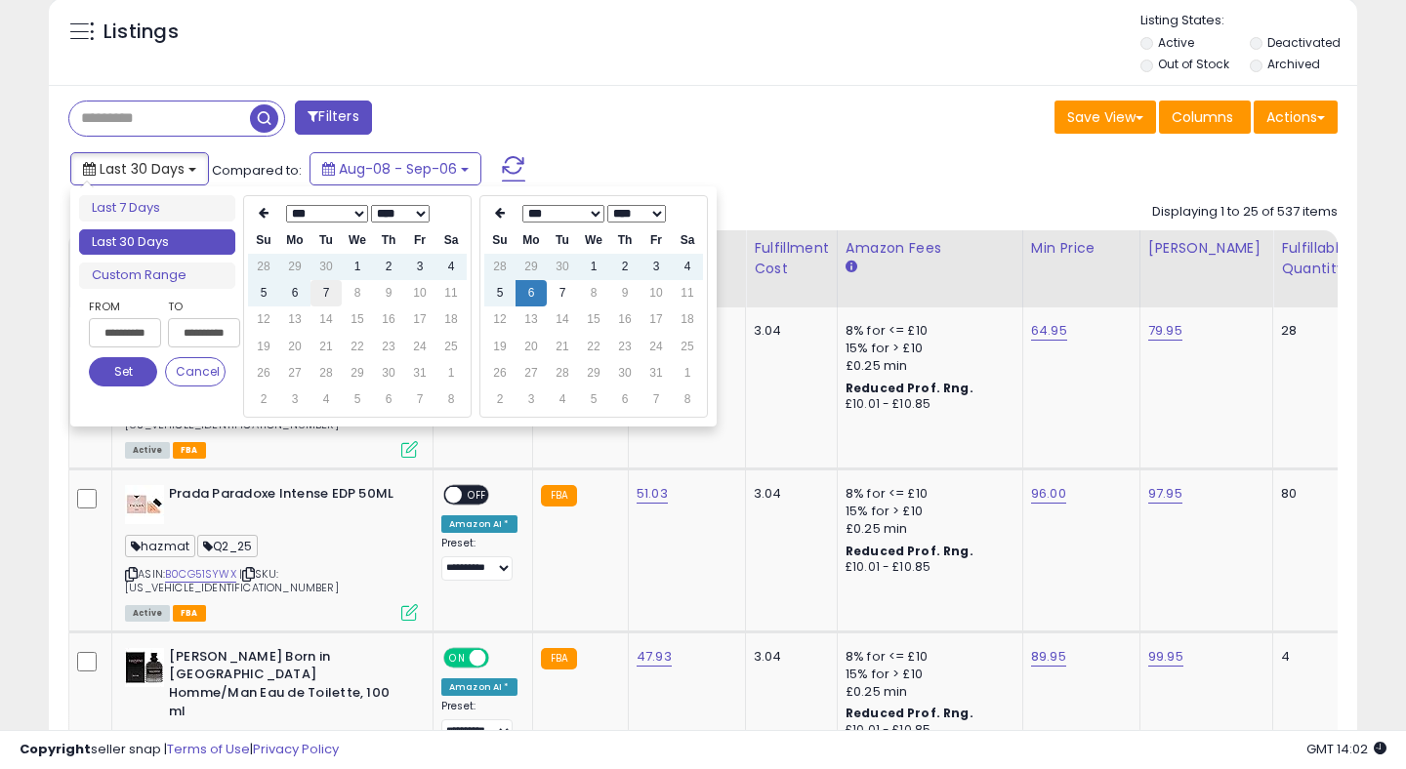
type input "**********"
click at [332, 293] on td "7" at bounding box center [325, 293] width 31 height 26
type input "**********"
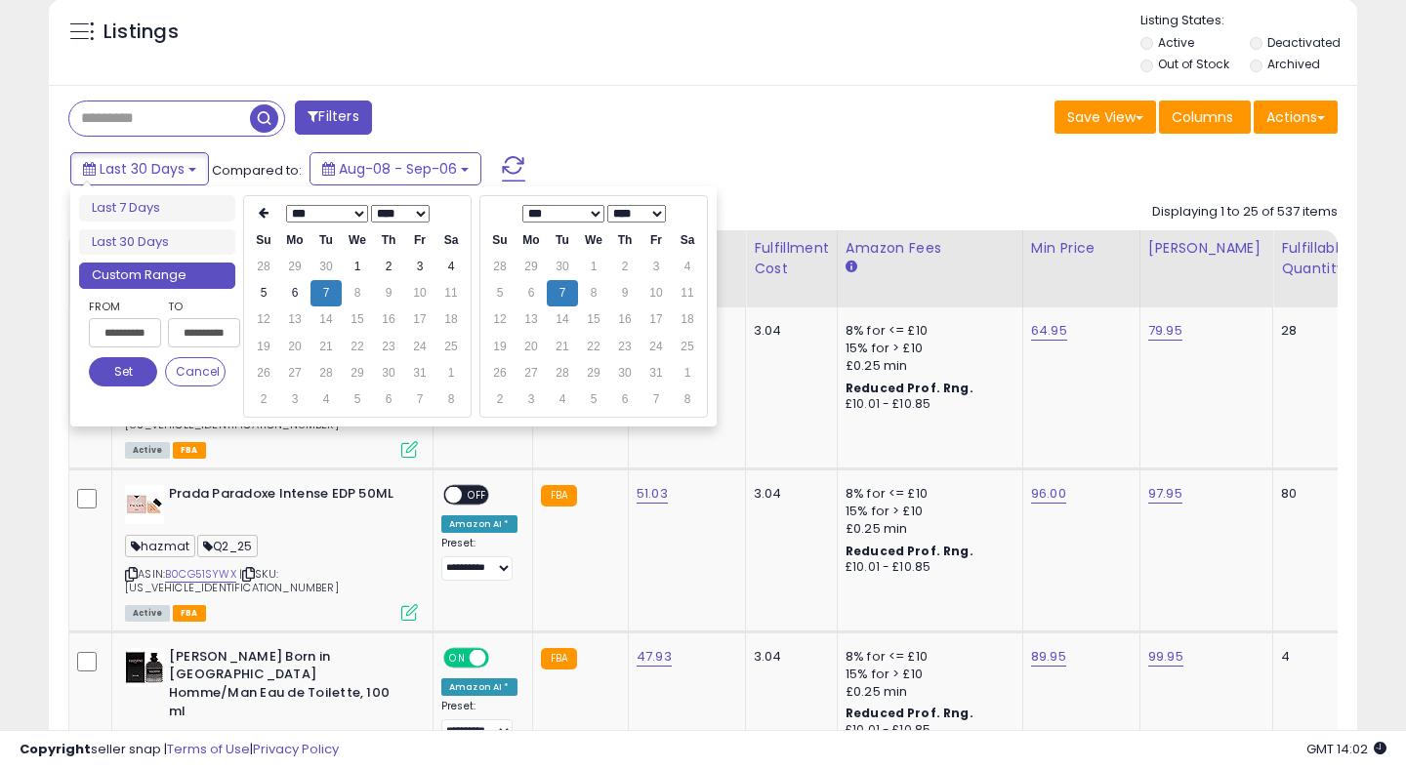
type input "**********"
click at [134, 370] on button "Set" at bounding box center [123, 371] width 68 height 29
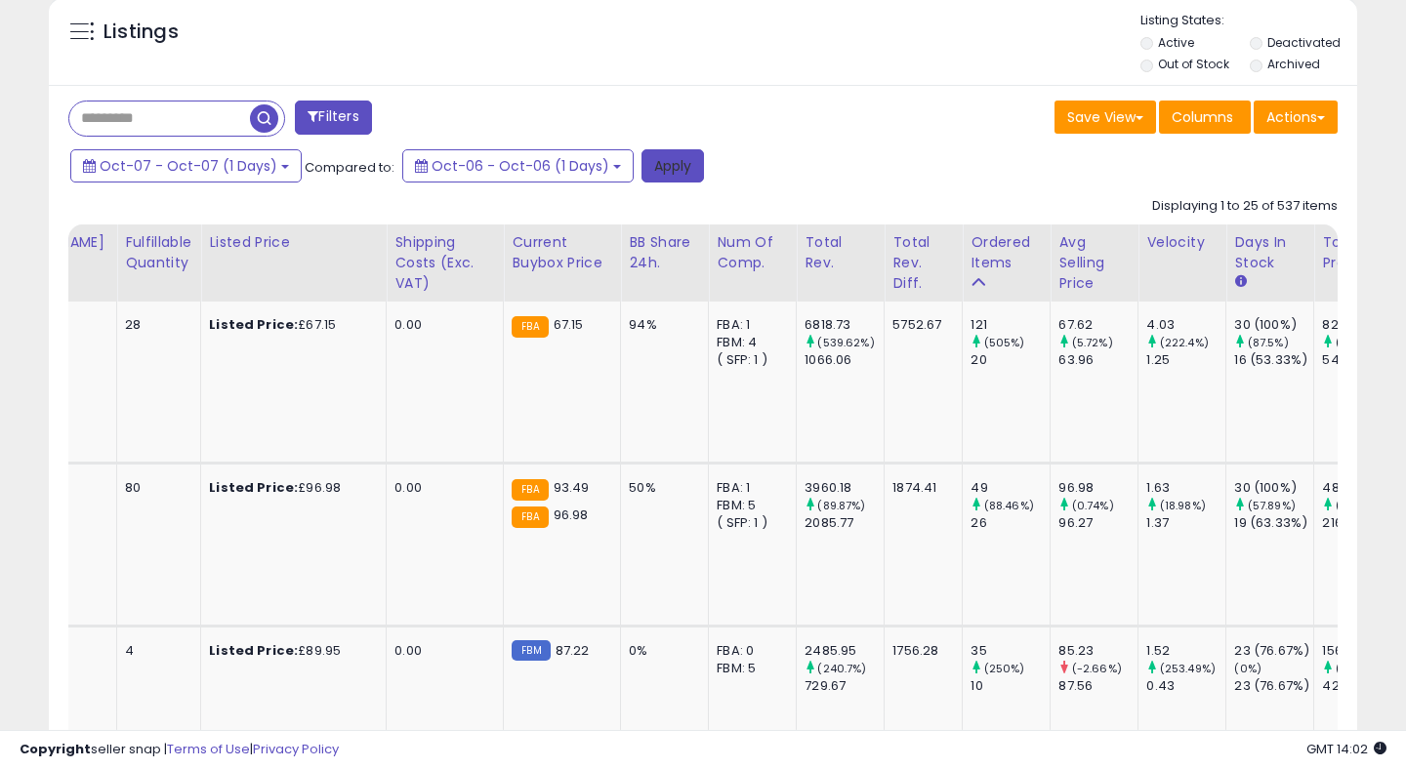
click at [652, 171] on button "Apply" at bounding box center [672, 165] width 62 height 33
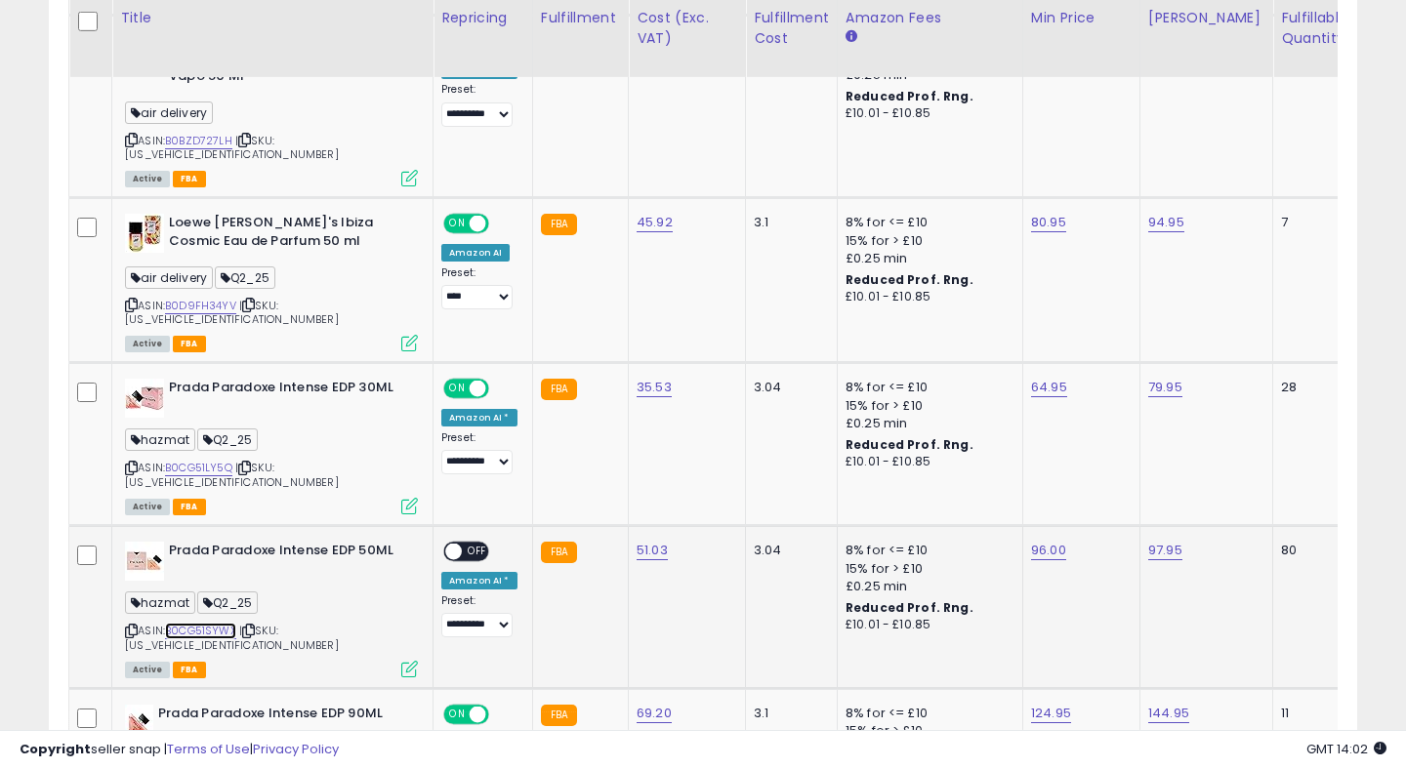
click at [210, 623] on link "B0CG51SYWX" at bounding box center [200, 631] width 71 height 17
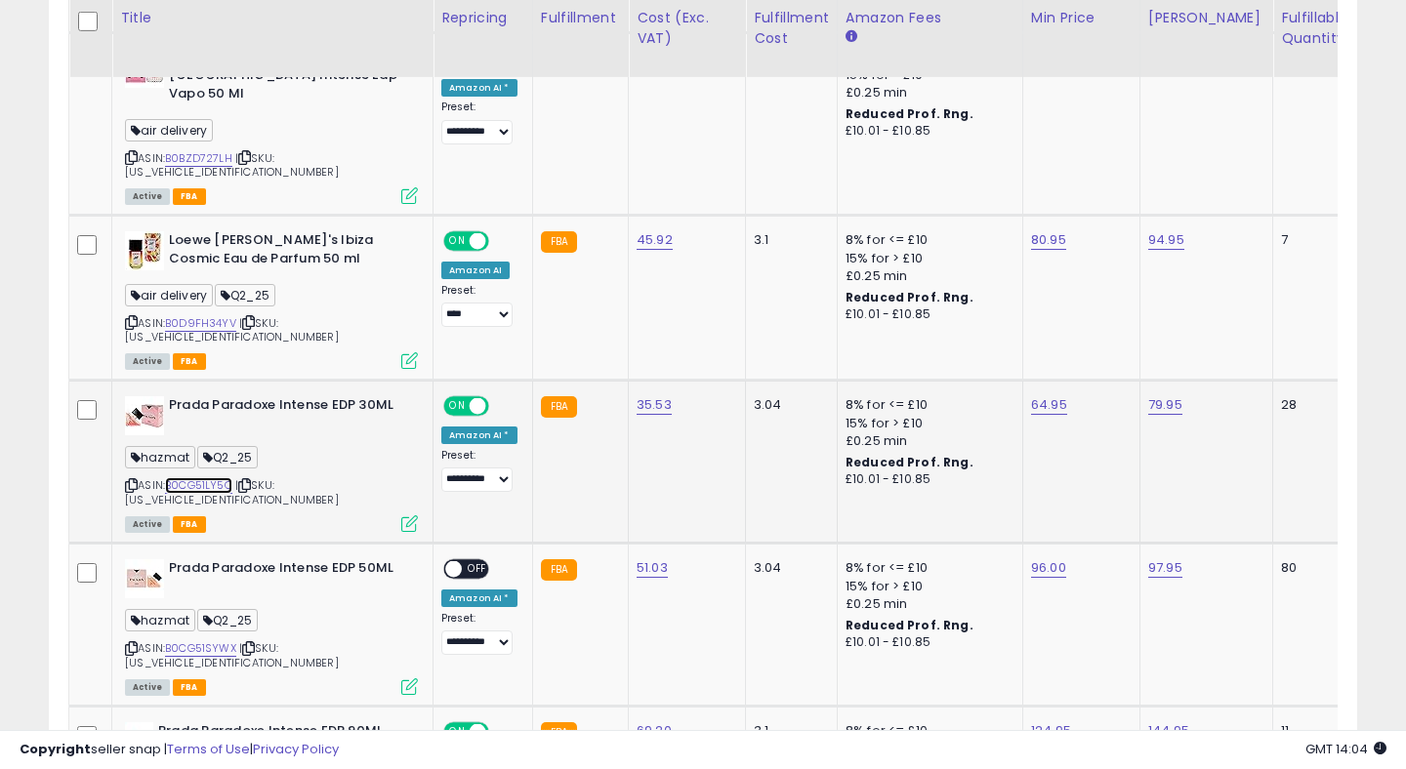
click at [225, 477] on link "B0CG51LY5Q" at bounding box center [198, 485] width 67 height 17
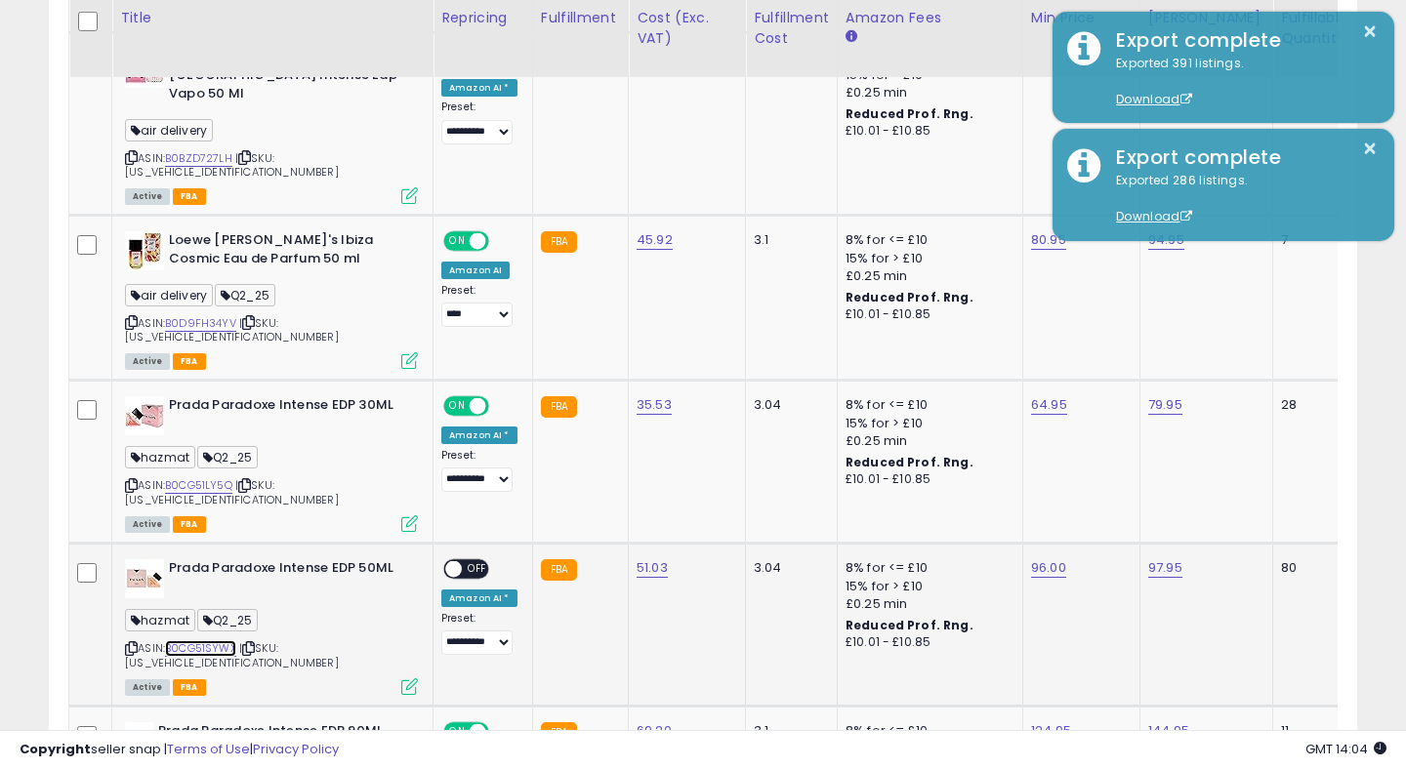
click at [200, 641] on link "B0CG51SYWX" at bounding box center [200, 649] width 71 height 17
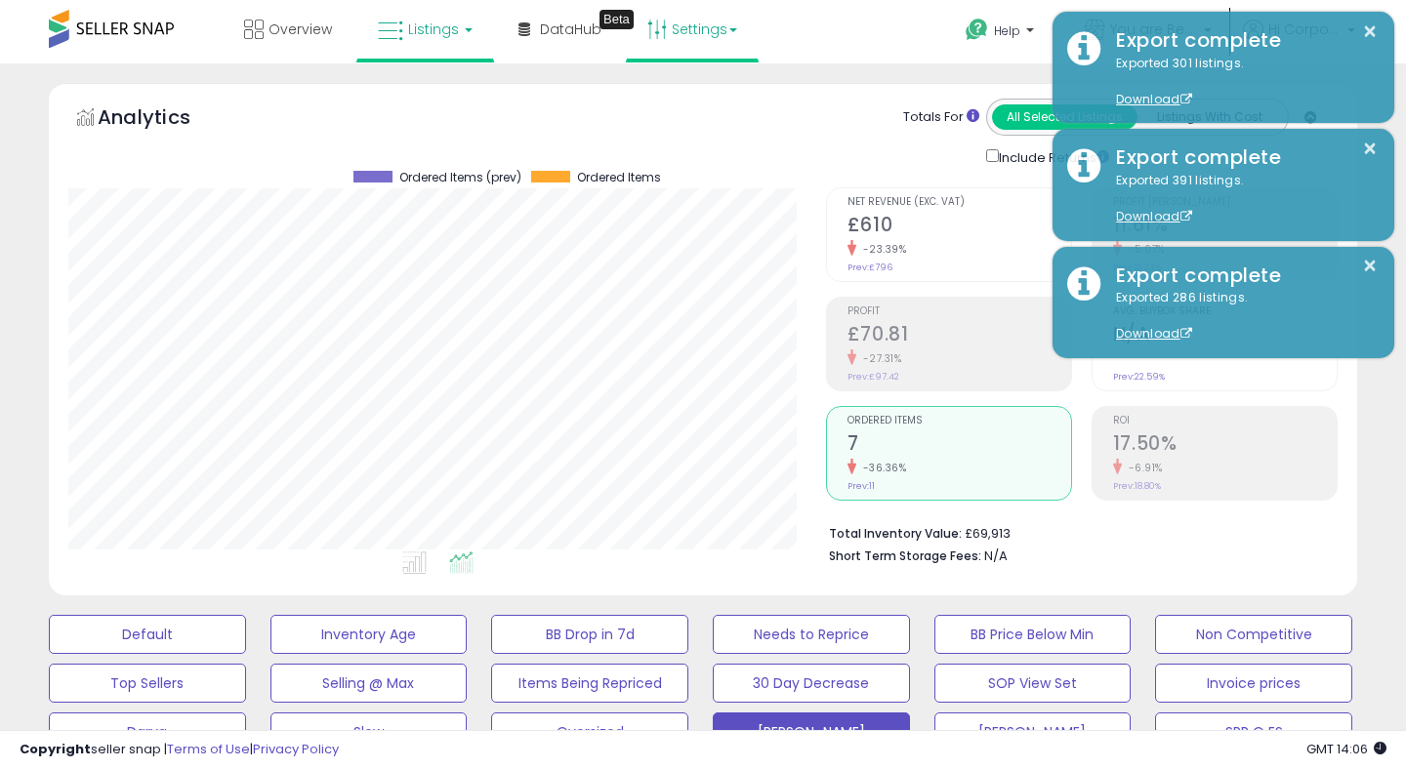
click at [706, 27] on link "Settings" at bounding box center [692, 29] width 119 height 59
click at [1183, 543] on li "Short Term Storage Fees: N/A" at bounding box center [1076, 554] width 494 height 23
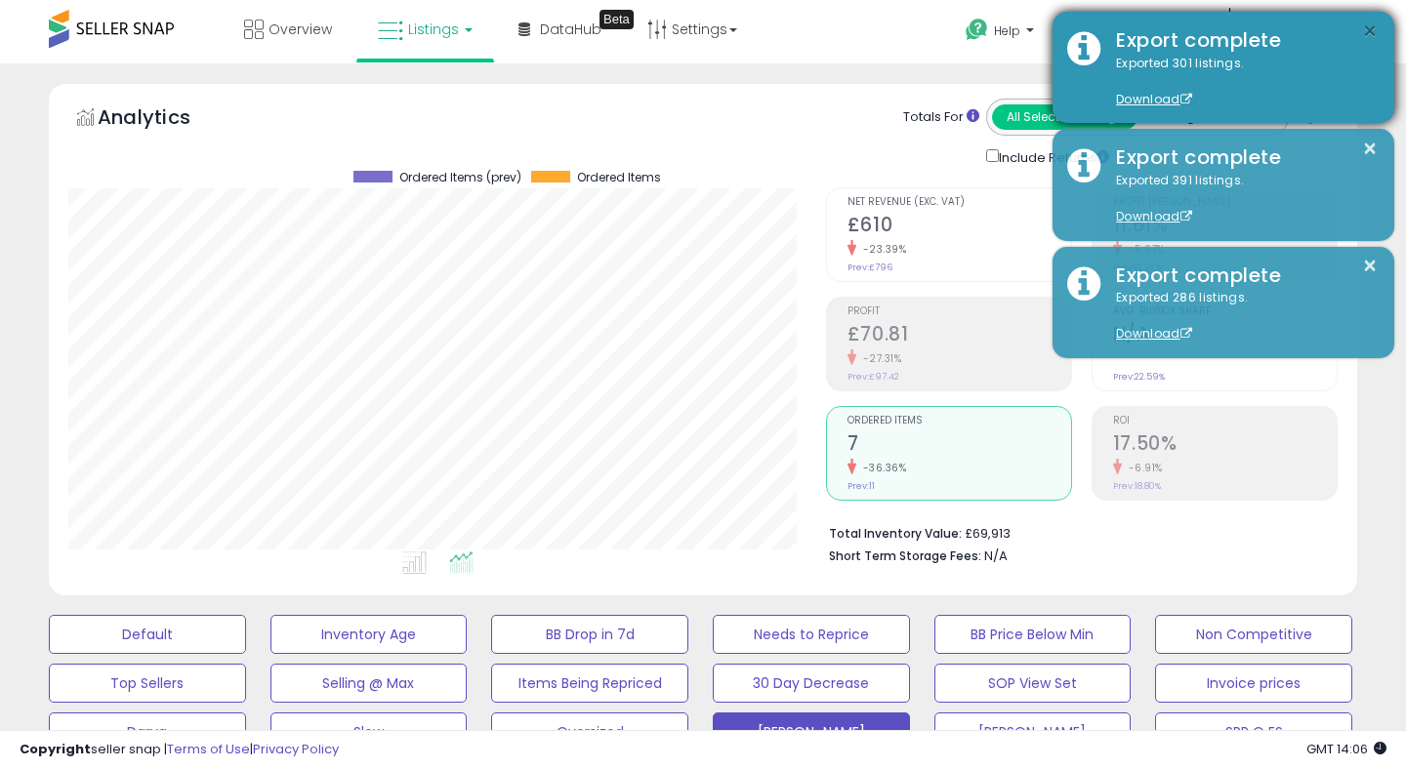
click at [1374, 30] on button "×" at bounding box center [1370, 32] width 16 height 24
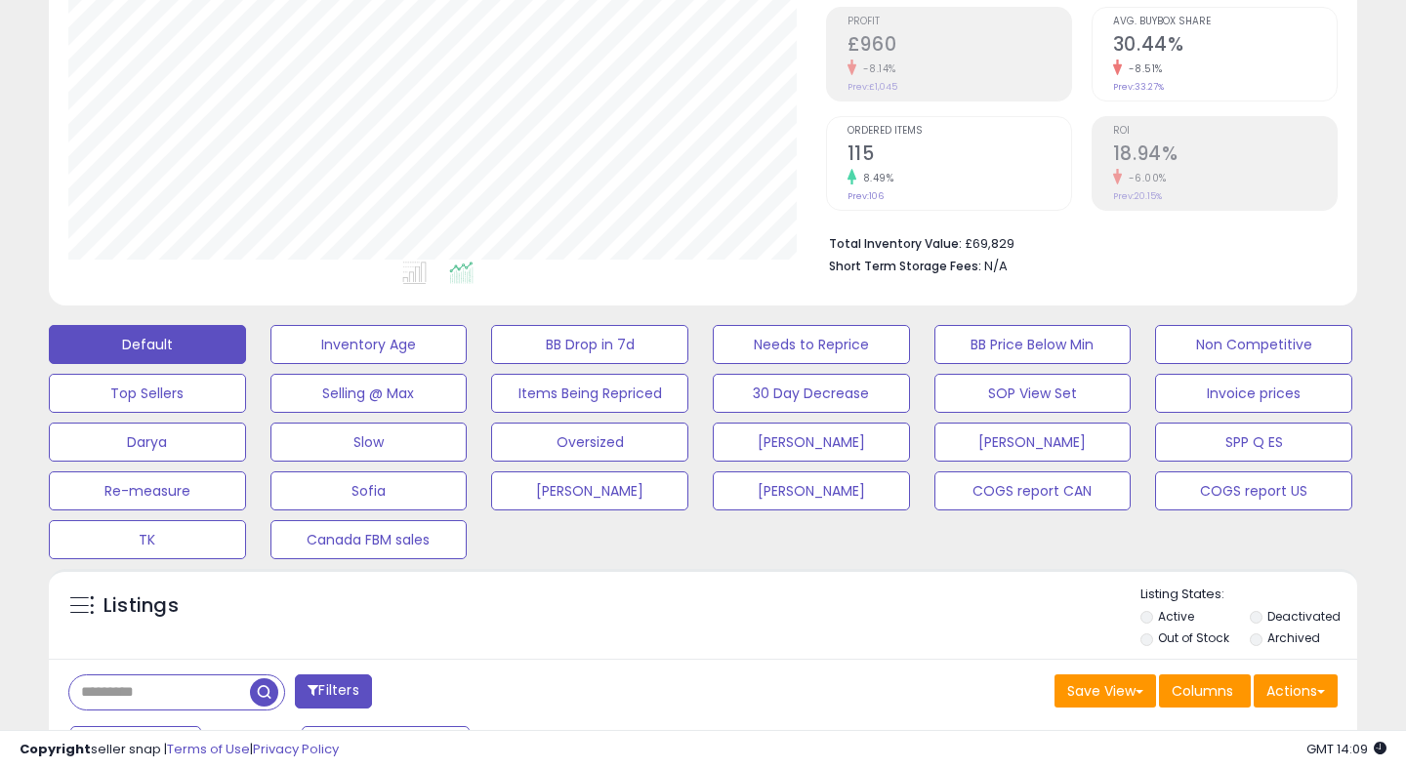
scroll to position [292, 0]
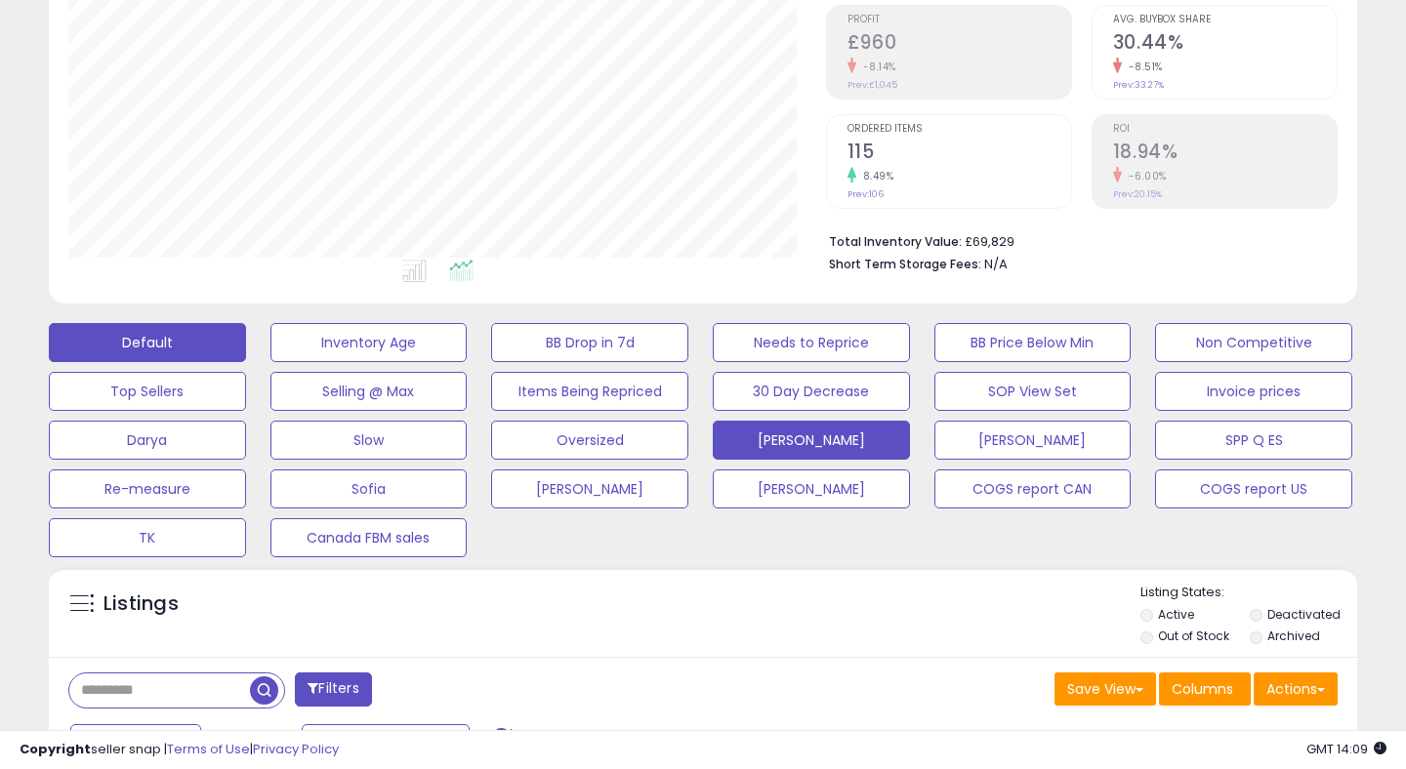
click at [796, 446] on button "[PERSON_NAME]" at bounding box center [811, 440] width 197 height 39
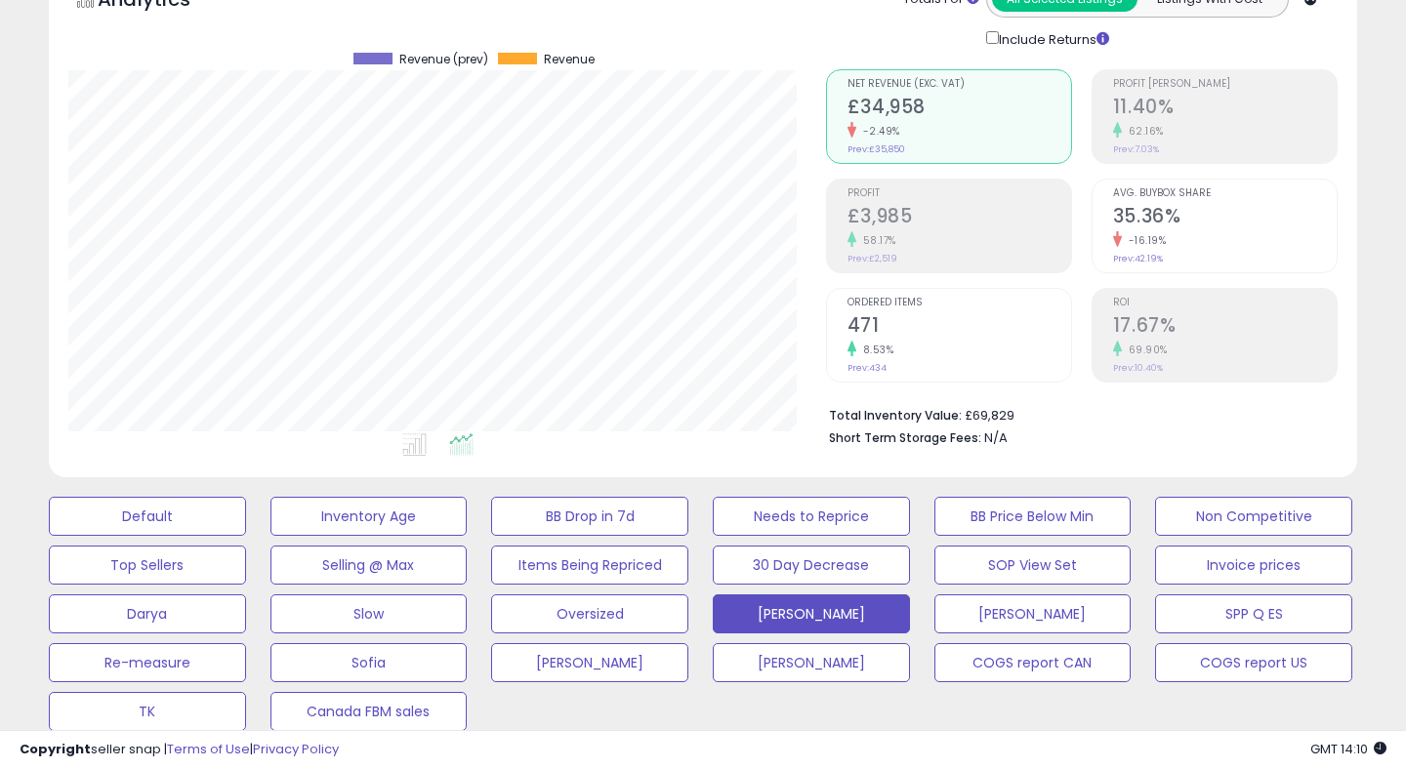
scroll to position [0, 0]
